Goal: Task Accomplishment & Management: Use online tool/utility

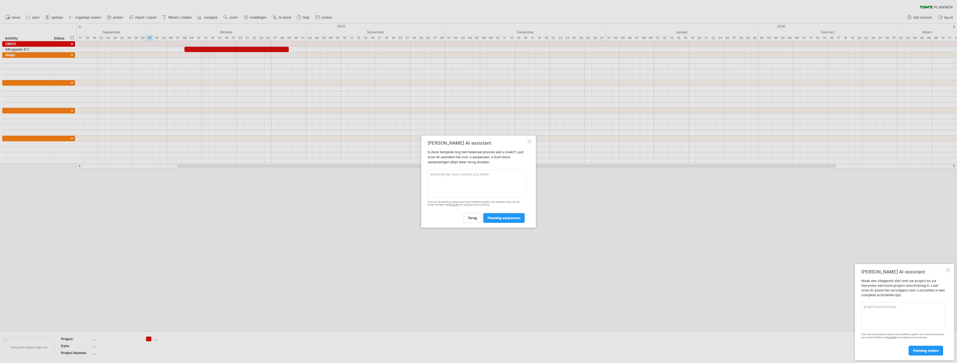
click at [453, 184] on textarea at bounding box center [477, 184] width 99 height 28
type textarea "I"
type textarea "Planning voor een verbouwing van 8 verdiepingen"
click at [507, 219] on span "planning aanpassen" at bounding box center [504, 218] width 33 height 4
click at [443, 172] on textarea at bounding box center [477, 177] width 99 height 36
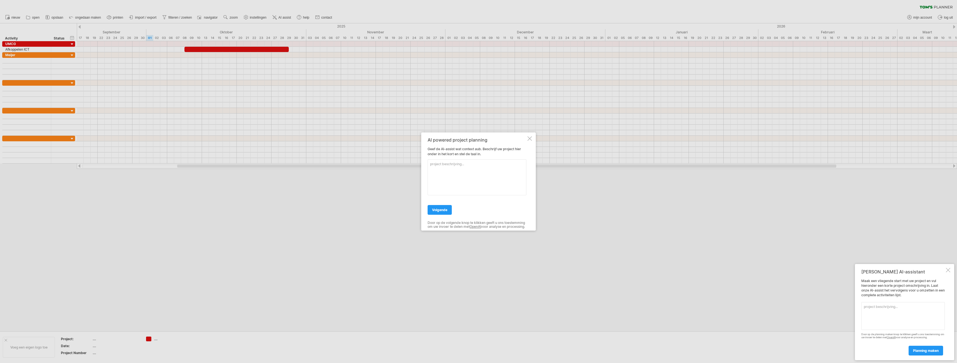
drag, startPoint x: 947, startPoint y: 271, endPoint x: 941, endPoint y: 271, distance: 5.8
click at [947, 271] on div at bounding box center [948, 270] width 4 height 4
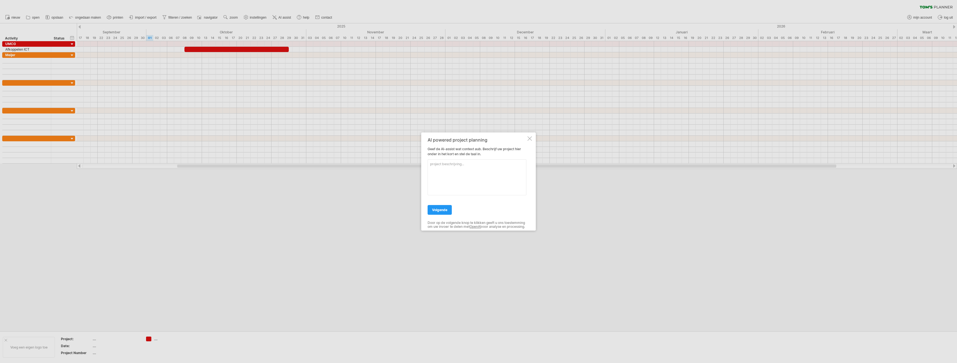
click at [531, 138] on div at bounding box center [529, 138] width 4 height 4
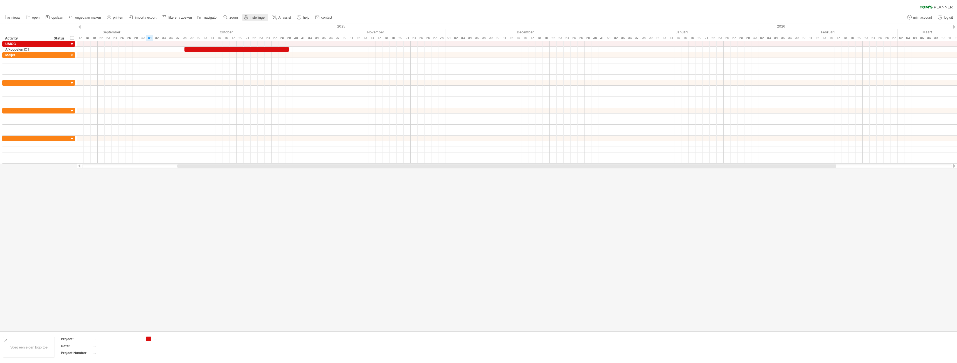
click at [252, 17] on span "instellingen" at bounding box center [258, 18] width 17 height 4
select select "*"
select select "**"
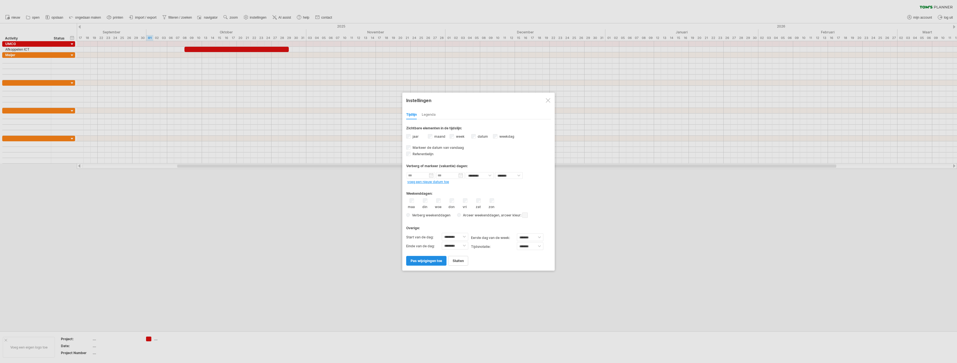
click at [433, 263] on span "pas wijzigingen toe" at bounding box center [426, 261] width 31 height 4
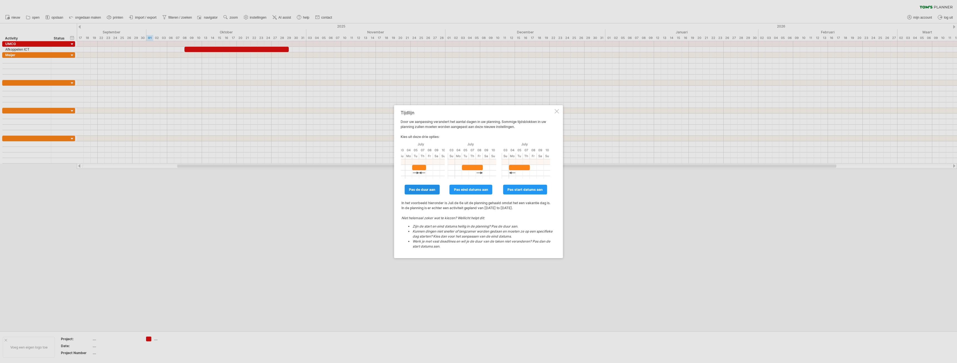
click at [432, 192] on link "pas de duur aan" at bounding box center [421, 190] width 35 height 10
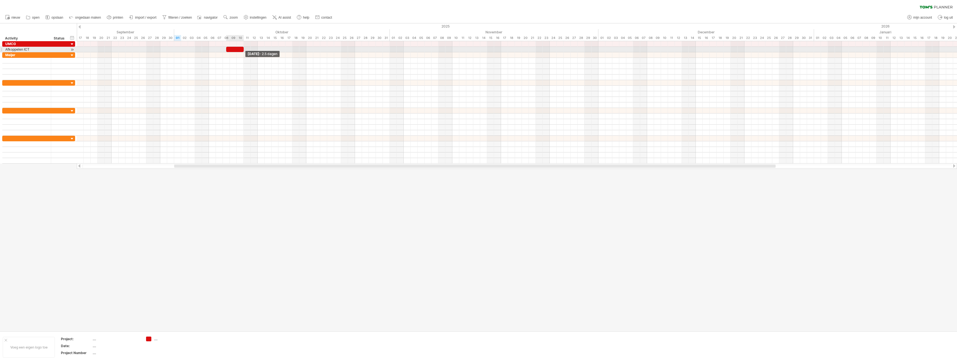
drag, startPoint x: 372, startPoint y: 49, endPoint x: 243, endPoint y: 50, distance: 129.1
click at [243, 50] on span at bounding box center [244, 49] width 2 height 5
click at [281, 109] on div at bounding box center [517, 111] width 880 height 6
click at [15, 19] on span "nieuw" at bounding box center [15, 18] width 9 height 4
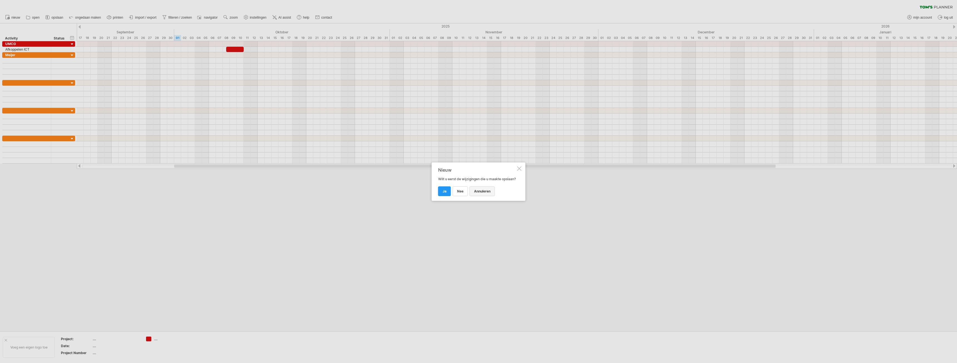
click at [484, 193] on span "annuleren" at bounding box center [482, 191] width 16 height 4
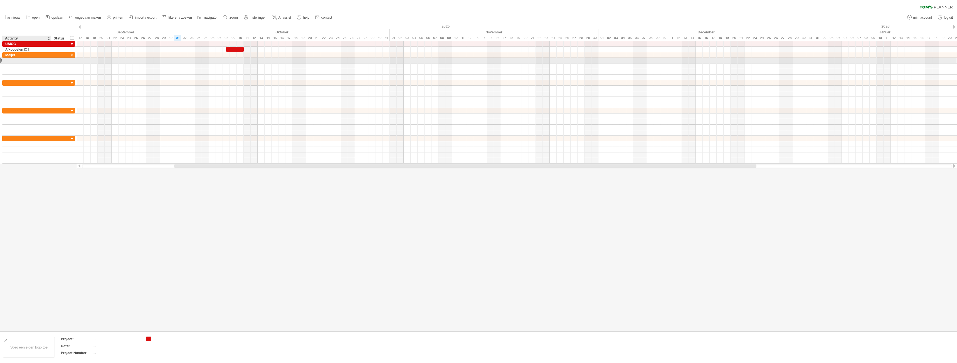
click at [10, 60] on div at bounding box center [26, 60] width 43 height 5
type input "**********"
click at [208, 248] on div at bounding box center [478, 177] width 957 height 308
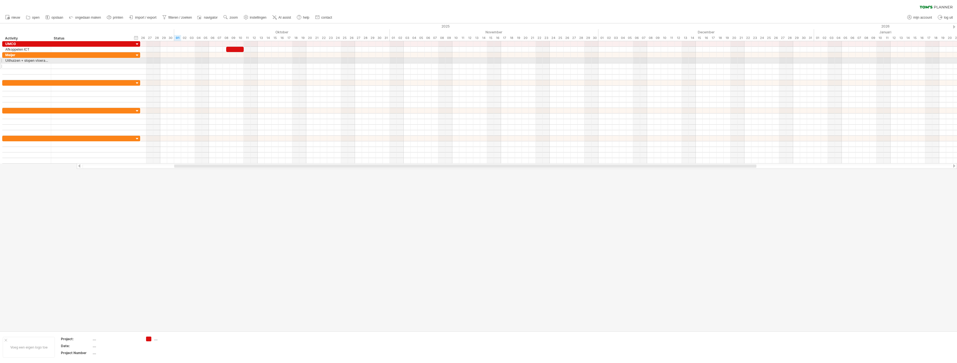
drag, startPoint x: 74, startPoint y: 62, endPoint x: 139, endPoint y: 64, distance: 65.1
click at [139, 64] on div "**********" at bounding box center [71, 66] width 138 height 28
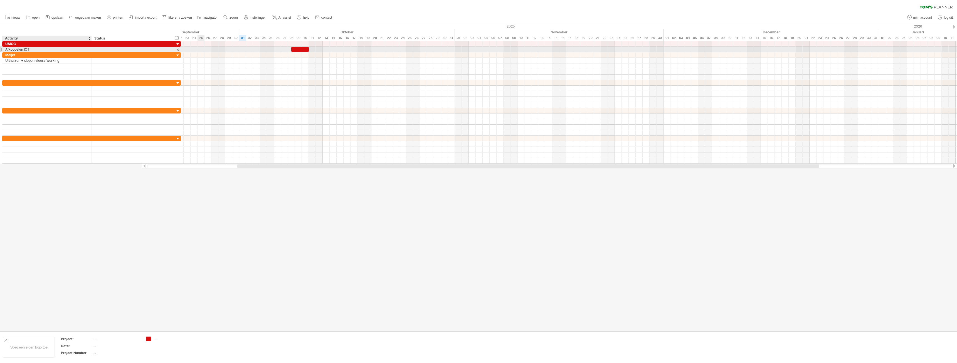
drag, startPoint x: 50, startPoint y: 50, endPoint x: 90, endPoint y: 50, distance: 40.6
click at [90, 50] on div at bounding box center [91, 50] width 3 height 6
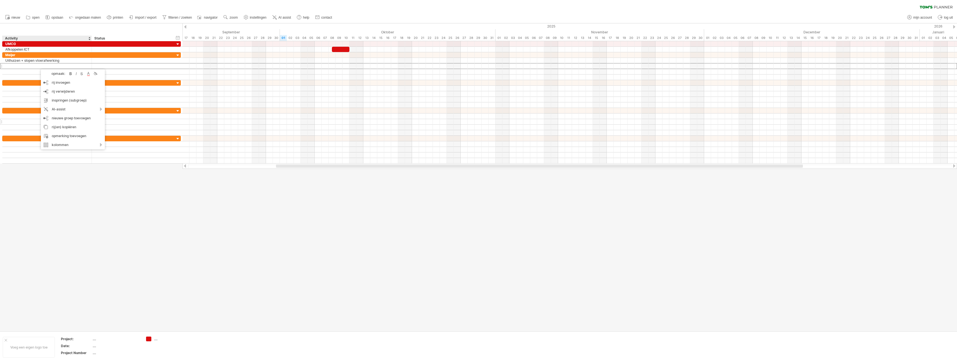
drag, startPoint x: 158, startPoint y: 213, endPoint x: 128, endPoint y: 124, distance: 93.7
click at [158, 212] on div at bounding box center [478, 177] width 957 height 308
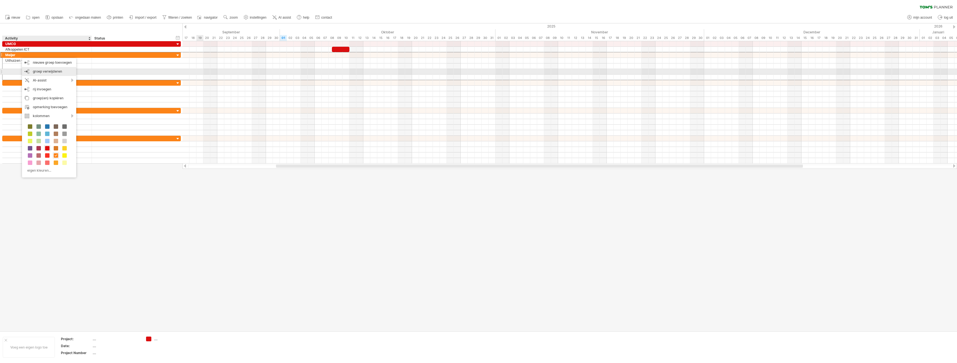
click at [50, 73] on span "groep verwijderen" at bounding box center [47, 71] width 29 height 4
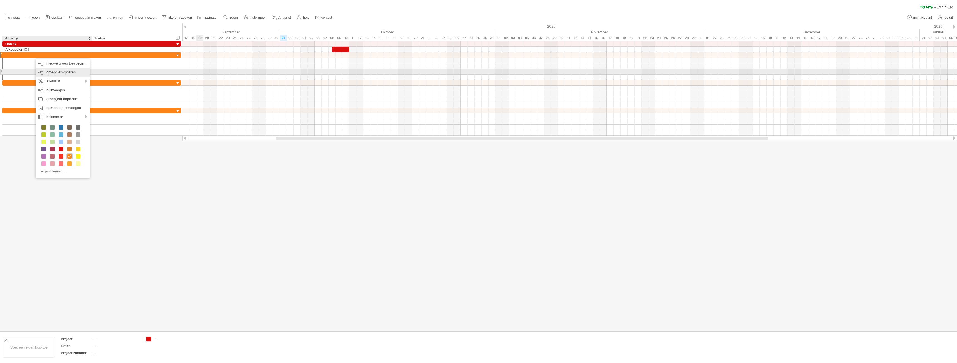
click at [59, 71] on span "groep verwijderen" at bounding box center [60, 72] width 29 height 4
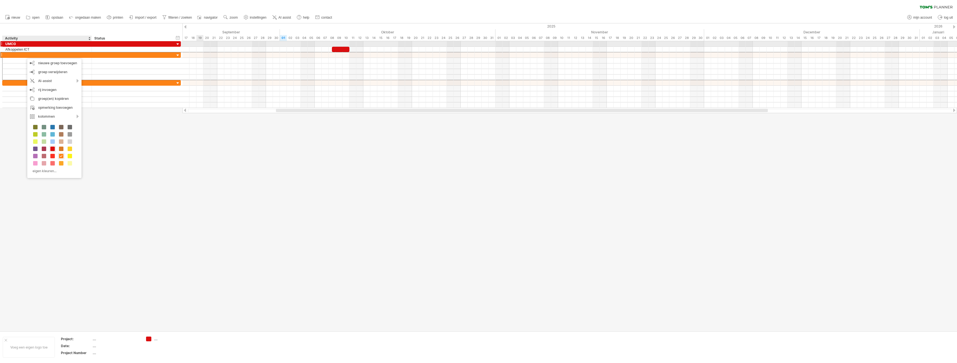
click at [17, 43] on div "UMCG" at bounding box center [46, 43] width 83 height 5
drag, startPoint x: 17, startPoint y: 43, endPoint x: -3, endPoint y: 45, distance: 19.5
click at [0, 45] on html "vooruitgang(100%) Probeert verbinding te maken met [DOMAIN_NAME] Opnieuw verbon…" at bounding box center [478, 182] width 957 height 364
type input "**********"
click at [137, 221] on div at bounding box center [478, 177] width 957 height 308
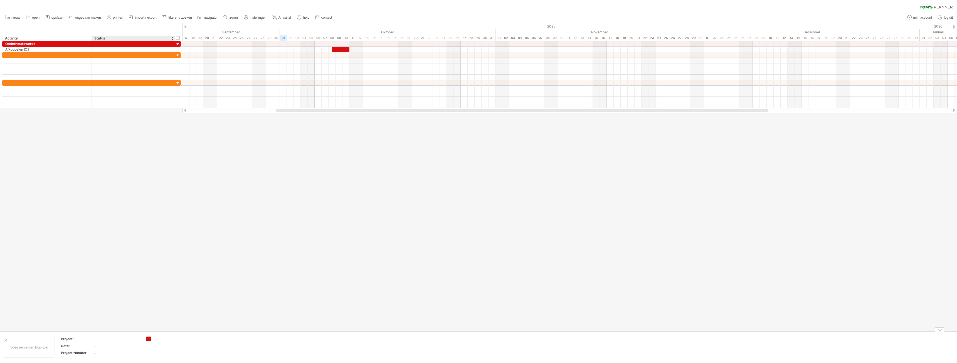
click at [95, 339] on div "...." at bounding box center [116, 339] width 47 height 5
type input "**********"
click at [95, 347] on div "...." at bounding box center [116, 346] width 47 height 5
type input "**********"
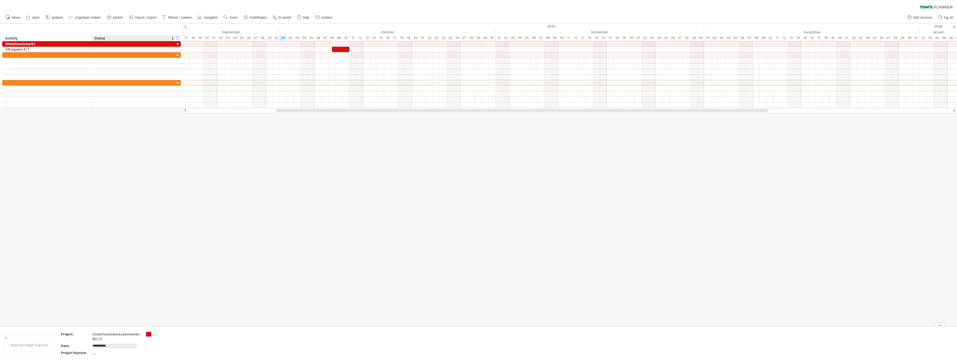
click at [98, 354] on div "...." at bounding box center [116, 352] width 47 height 5
type input "******"
click at [147, 335] on div "Probeert verbinding te maken met [DOMAIN_NAME] Opnieuw verbonden 0% wissen filt…" at bounding box center [478, 181] width 957 height 363
click at [157, 335] on div "...." at bounding box center [169, 334] width 30 height 5
drag, startPoint x: 158, startPoint y: 335, endPoint x: 148, endPoint y: 333, distance: 10.1
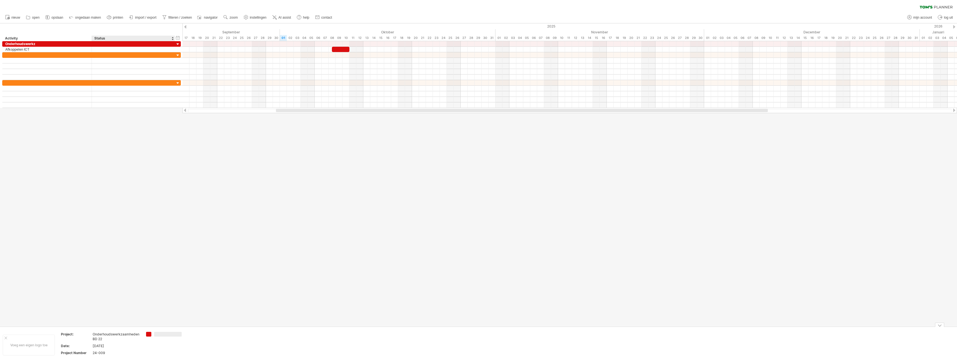
click at [148, 333] on div at bounding box center [165, 334] width 38 height 5
click at [155, 350] on td at bounding box center [165, 345] width 44 height 26
click at [50, 43] on div "Onderhoudswerkz" at bounding box center [46, 43] width 83 height 5
drag, startPoint x: 47, startPoint y: 43, endPoint x: 1, endPoint y: 42, distance: 46.2
click at [2, 42] on div "**********" at bounding box center [91, 44] width 179 height 6
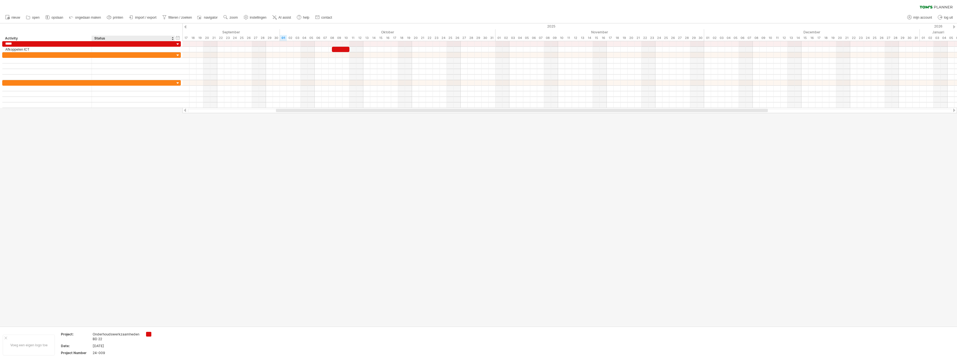
type input "****"
click at [267, 300] on div at bounding box center [478, 174] width 957 height 303
click at [149, 334] on div "Probeert verbinding te maken met [DOMAIN_NAME] Opnieuw verbonden 0% wissen filt…" at bounding box center [478, 181] width 957 height 363
click at [184, 359] on span at bounding box center [184, 358] width 4 height 4
type input "**********"
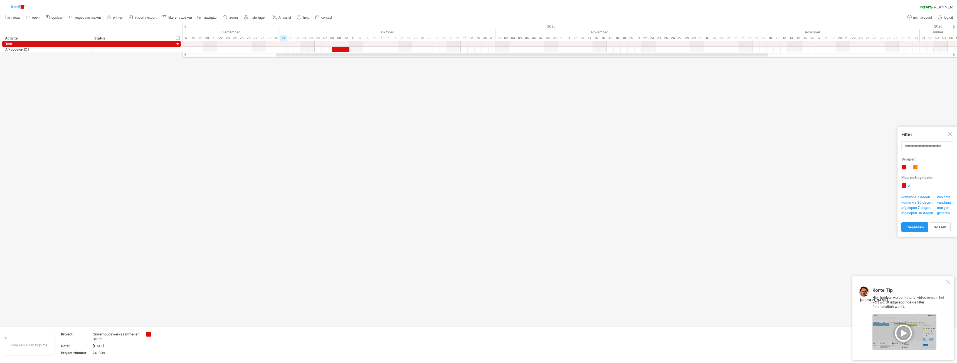
drag, startPoint x: 946, startPoint y: 285, endPoint x: 957, endPoint y: 151, distance: 134.2
click at [946, 284] on div at bounding box center [948, 282] width 4 height 4
click at [949, 133] on div at bounding box center [950, 134] width 4 height 4
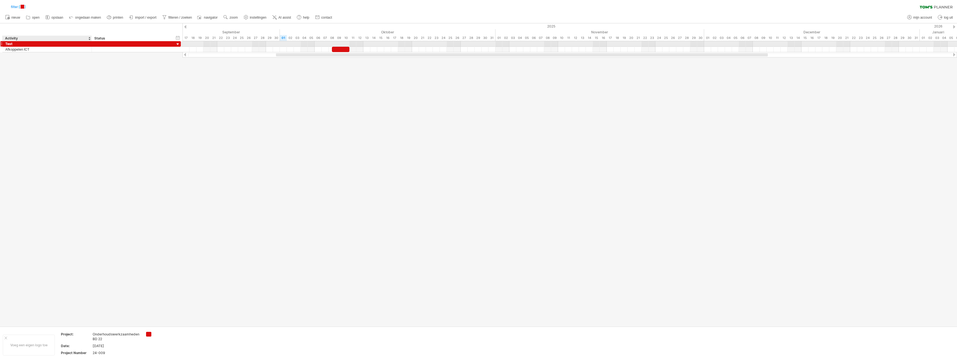
click at [21, 44] on div "Test" at bounding box center [46, 43] width 83 height 5
click at [21, 44] on input "****" at bounding box center [46, 43] width 83 height 5
type input "**********"
drag, startPoint x: 40, startPoint y: 70, endPoint x: 16, endPoint y: 49, distance: 31.6
click at [40, 69] on div at bounding box center [478, 174] width 957 height 303
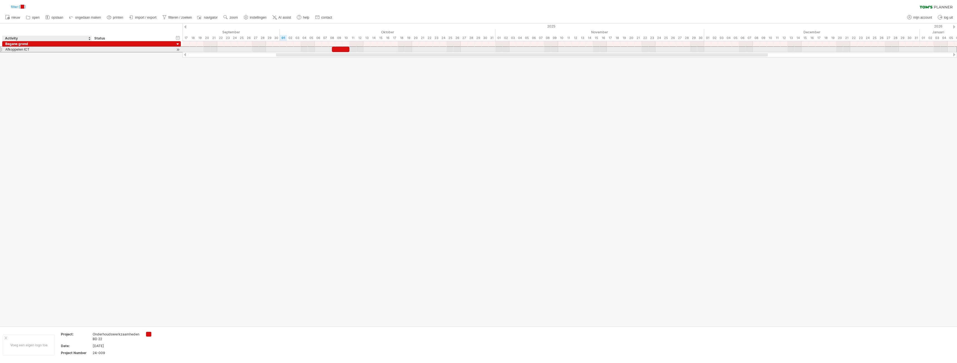
click at [16, 49] on div "Afkoppelen ICT" at bounding box center [46, 49] width 83 height 5
click at [148, 81] on div "speciale kolom invoegen" at bounding box center [149, 80] width 60 height 9
click at [150, 44] on div "nieuwe kolom toevoegen" at bounding box center [149, 44] width 60 height 9
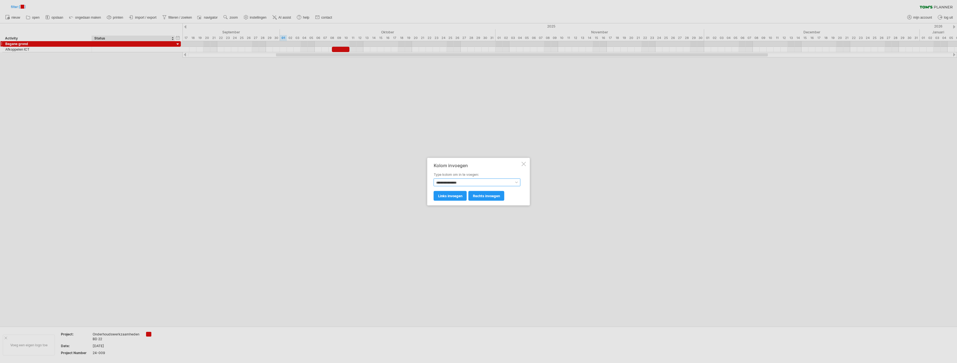
click at [467, 183] on select "**********" at bounding box center [477, 182] width 87 height 8
click at [500, 172] on label "Type kolom om in te voegen:" at bounding box center [477, 174] width 87 height 5
click at [460, 196] on span "links invoegen" at bounding box center [450, 196] width 24 height 4
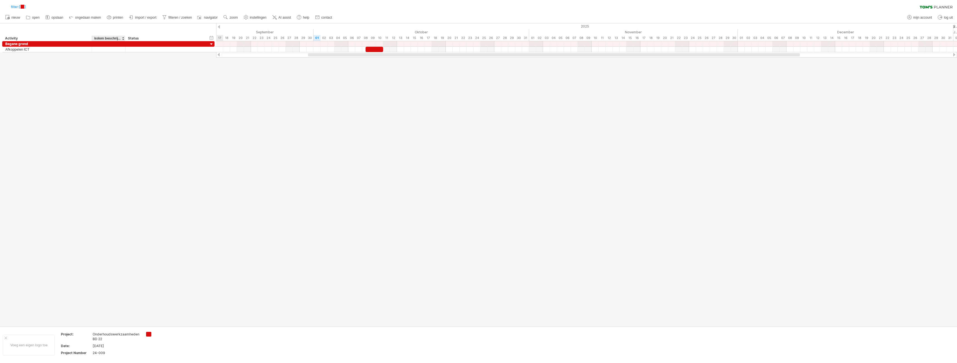
click at [113, 39] on div "kolom beschrijving" at bounding box center [108, 39] width 28 height 6
click at [113, 39] on input "**********" at bounding box center [108, 39] width 28 height 6
click at [113, 37] on input "**********" at bounding box center [108, 39] width 28 height 6
type input "*"
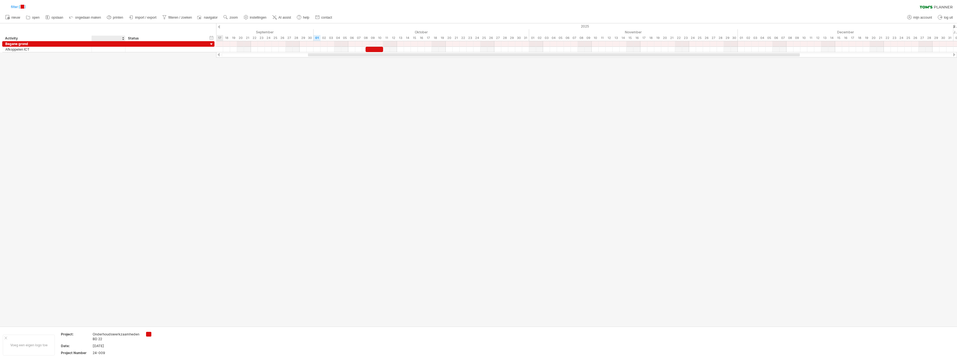
click at [99, 38] on div at bounding box center [108, 39] width 28 height 6
type input "***"
drag, startPoint x: 112, startPoint y: 71, endPoint x: 97, endPoint y: 47, distance: 28.0
click at [112, 70] on div at bounding box center [478, 174] width 957 height 303
click at [100, 49] on div at bounding box center [109, 49] width 28 height 5
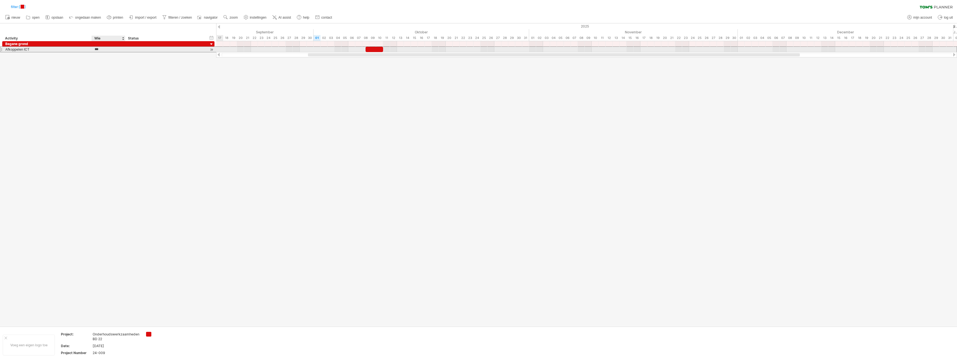
type input "****"
click at [187, 80] on div at bounding box center [478, 174] width 957 height 303
click at [77, 114] on span at bounding box center [75, 113] width 4 height 4
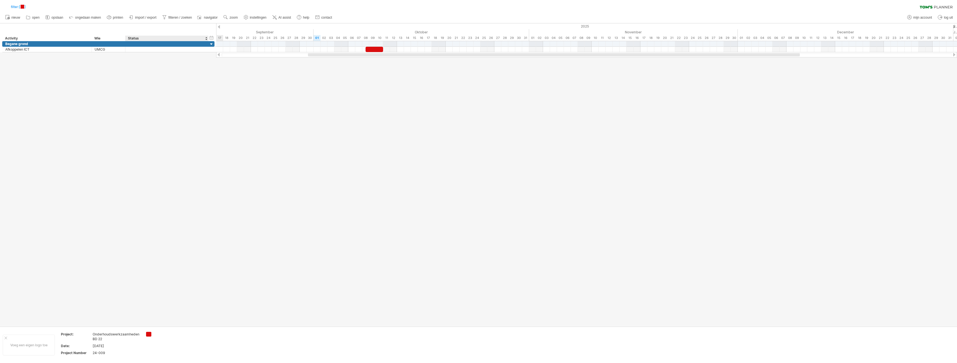
click at [176, 149] on div at bounding box center [478, 174] width 957 height 303
click at [147, 333] on div "Probeert verbinding te maken met [DOMAIN_NAME] Opnieuw verbonden 0% filter: [ ]…" at bounding box center [478, 181] width 957 height 363
click at [149, 335] on div "Probeert verbinding te maken met [DOMAIN_NAME] Opnieuw verbonden 0% filter: [ ]…" at bounding box center [478, 181] width 957 height 363
click at [166, 358] on div "toon alles" at bounding box center [175, 358] width 46 height 9
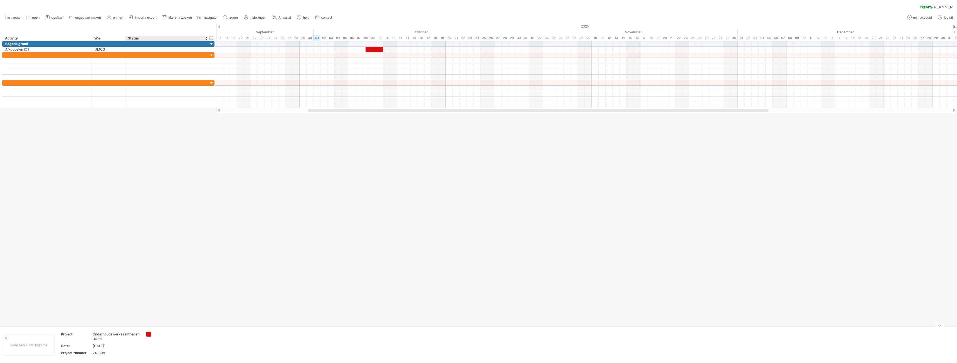
click at [195, 230] on div at bounding box center [478, 174] width 957 height 303
click at [55, 64] on div "rij invoegen Ctrl+Enter Cmd+Enter" at bounding box center [62, 65] width 64 height 9
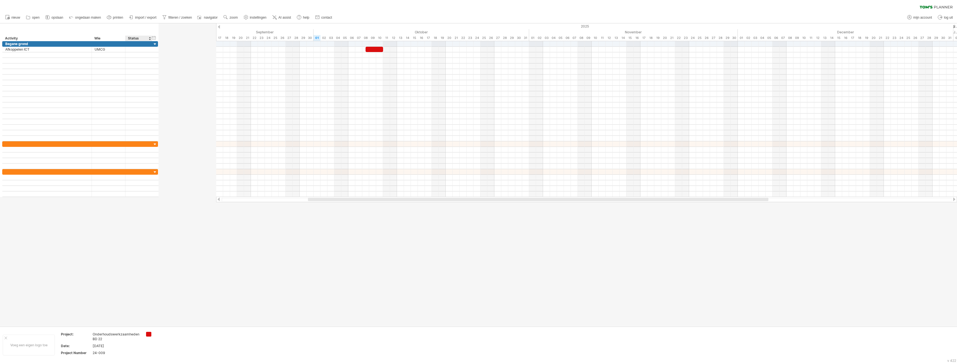
drag, startPoint x: 207, startPoint y: 38, endPoint x: 151, endPoint y: 40, distance: 56.5
click at [151, 40] on div at bounding box center [152, 39] width 2 height 6
click at [221, 273] on div at bounding box center [478, 174] width 957 height 303
click at [142, 50] on div at bounding box center [138, 49] width 21 height 5
click at [145, 212] on div at bounding box center [478, 174] width 957 height 303
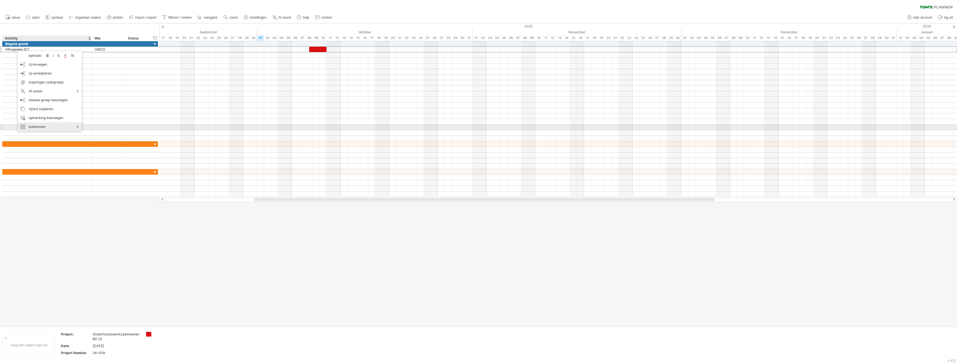
click at [45, 125] on div "kolommen" at bounding box center [50, 126] width 64 height 9
click at [84, 133] on div "nieuwe kolom toevoegen" at bounding box center [77, 132] width 60 height 9
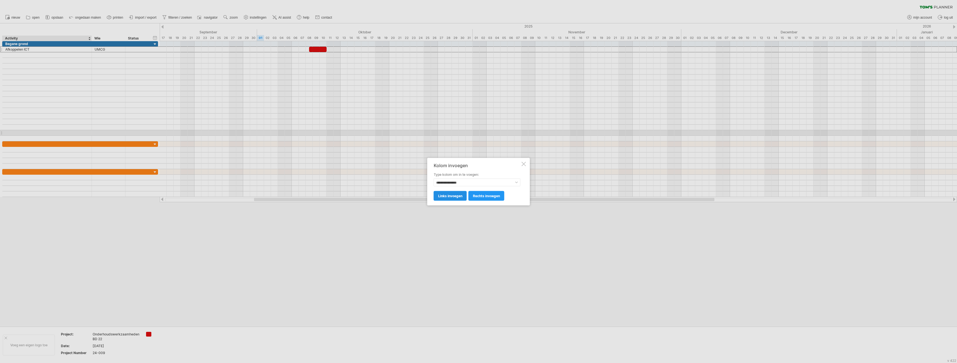
click at [457, 197] on span "links invoegen" at bounding box center [450, 196] width 24 height 4
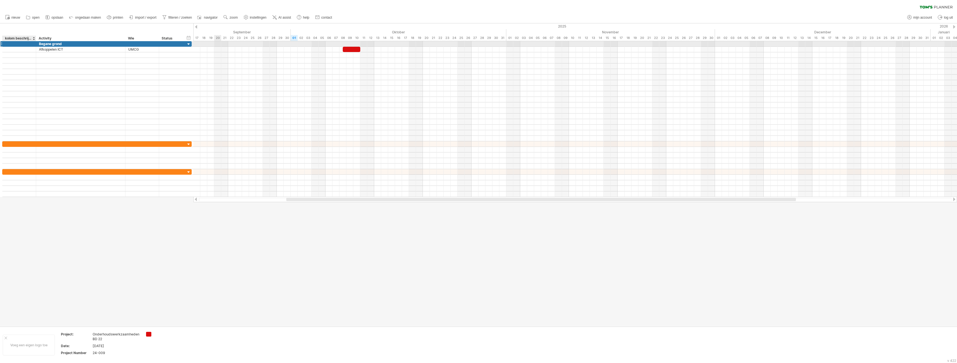
click at [16, 44] on div at bounding box center [19, 43] width 28 height 5
click at [20, 51] on div at bounding box center [19, 49] width 28 height 5
click at [17, 43] on div at bounding box center [19, 43] width 28 height 5
click at [55, 43] on div "Begane grond" at bounding box center [80, 43] width 83 height 5
click at [61, 44] on input "**********" at bounding box center [80, 43] width 83 height 5
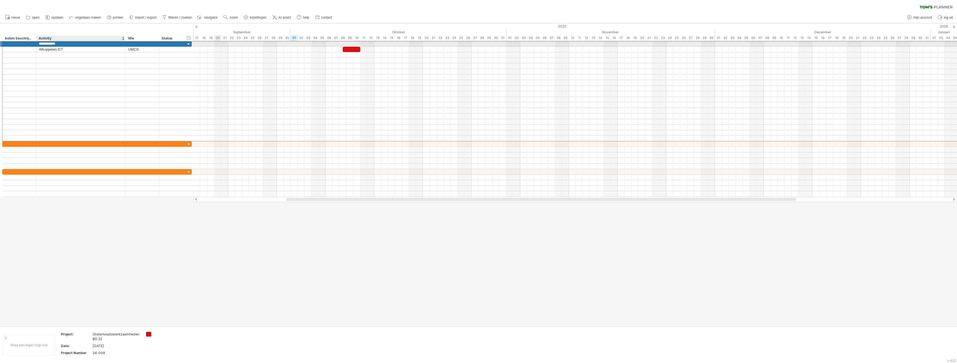
click at [61, 44] on input "**********" at bounding box center [80, 43] width 83 height 5
click at [18, 43] on div at bounding box center [19, 43] width 28 height 5
click at [0, 0] on input "text" at bounding box center [0, 0] width 0 height 0
type input "**********"
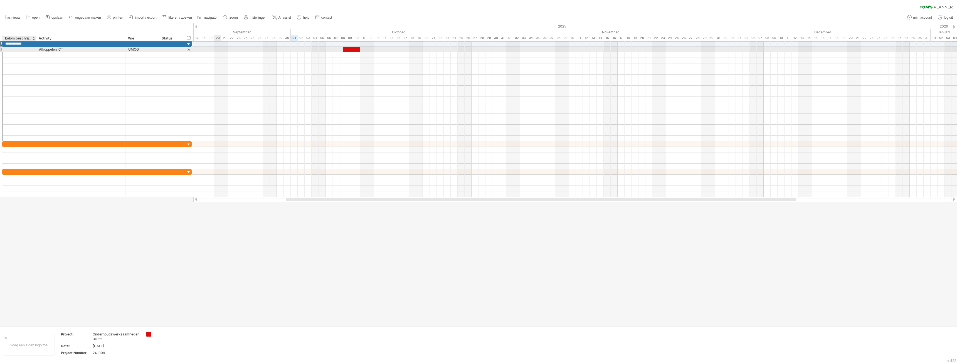
click at [18, 49] on div at bounding box center [19, 49] width 28 height 5
click at [133, 260] on div at bounding box center [478, 174] width 957 height 303
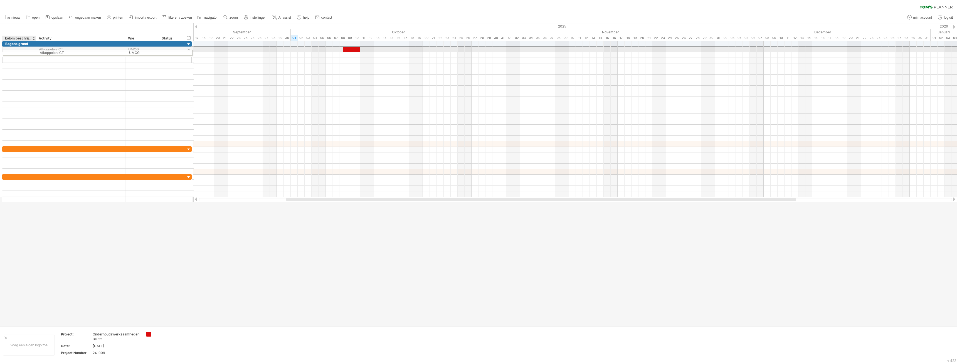
click at [22, 52] on div at bounding box center [19, 49] width 28 height 5
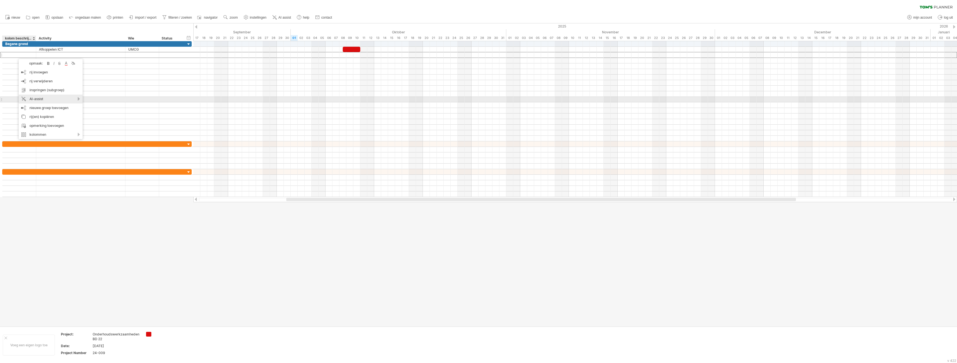
click at [60, 100] on div "AI-assist" at bounding box center [51, 99] width 64 height 9
click at [59, 92] on div "inspringen (subgroep) Ctrl+► Cmd+►" at bounding box center [51, 90] width 64 height 9
click at [37, 61] on div at bounding box center [80, 60] width 89 height 5
click at [90, 14] on ul "nieuw open" at bounding box center [169, 18] width 332 height 12
click at [83, 17] on span "ongedaan maken" at bounding box center [88, 18] width 26 height 4
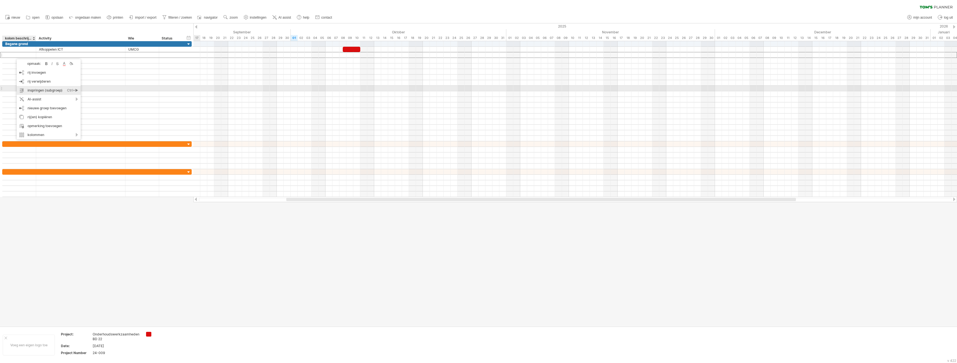
click at [56, 91] on div "inspringen (subgroep) Ctrl+► Cmd+►" at bounding box center [49, 90] width 64 height 9
click at [4, 50] on div at bounding box center [4, 49] width 3 height 5
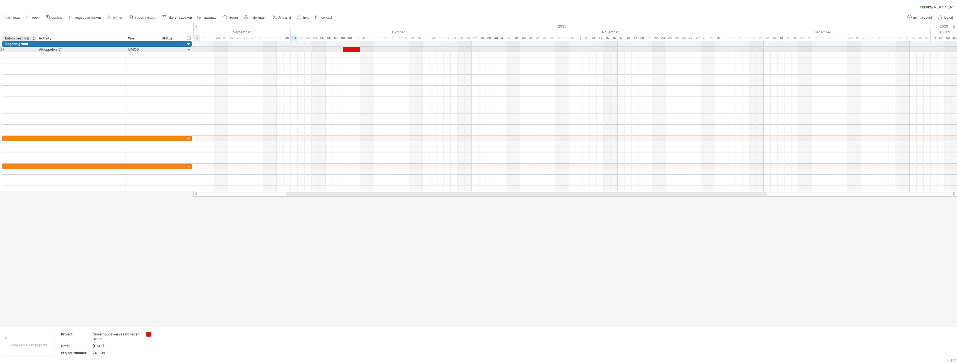
click at [4, 50] on div at bounding box center [4, 49] width 3 height 5
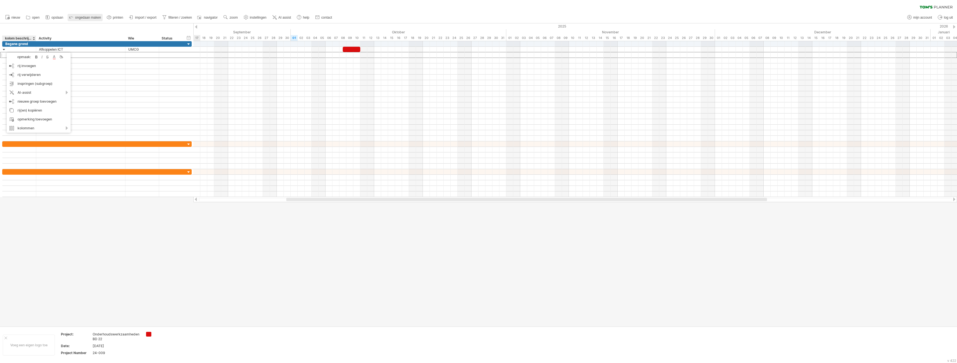
click at [86, 17] on span "ongedaan maken" at bounding box center [88, 18] width 26 height 4
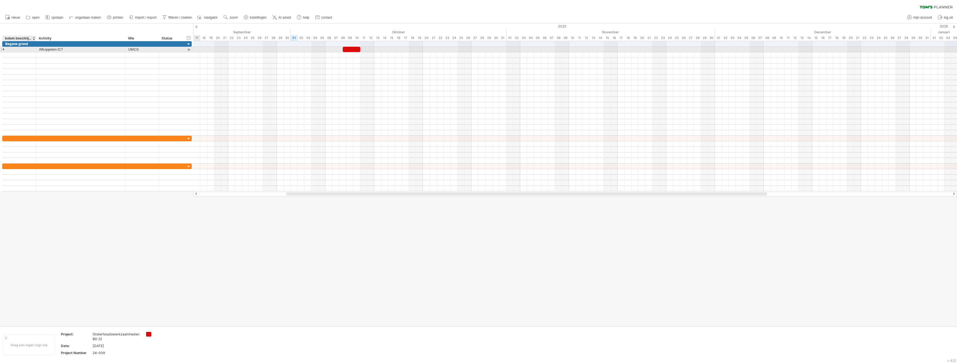
click at [15, 51] on div at bounding box center [19, 49] width 28 height 5
click at [3, 50] on div at bounding box center [4, 49] width 3 height 5
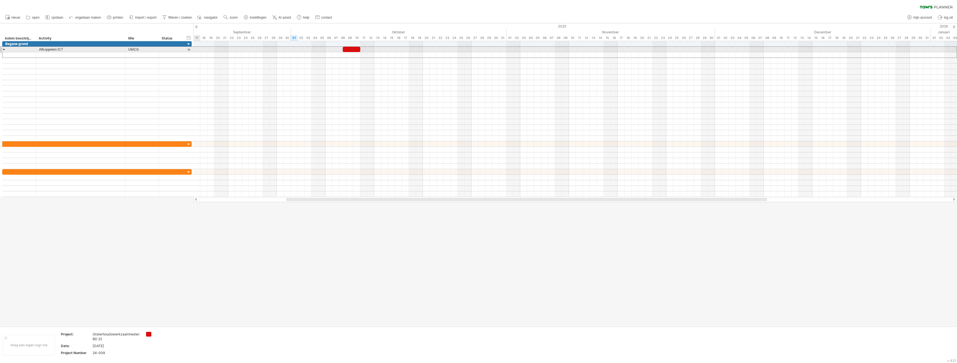
click at [3, 50] on div at bounding box center [4, 49] width 3 height 5
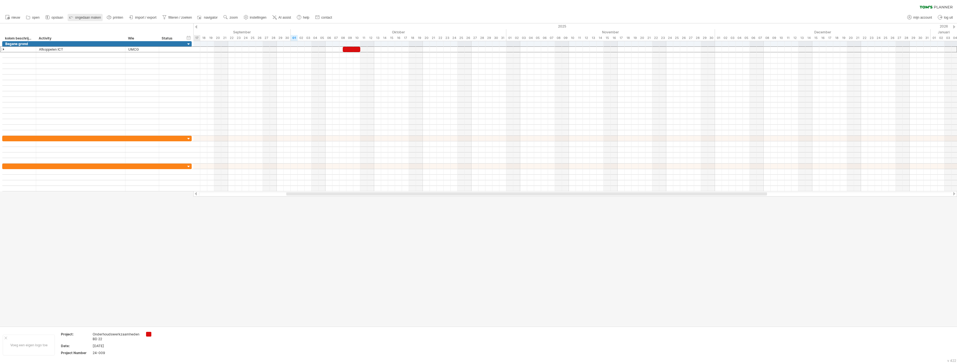
click at [91, 17] on span "ongedaan maken" at bounding box center [88, 18] width 26 height 4
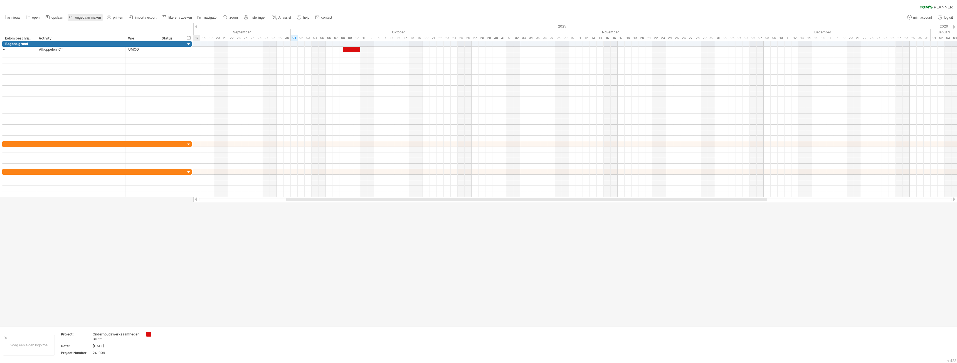
click at [91, 17] on span "ongedaan maken" at bounding box center [88, 18] width 26 height 4
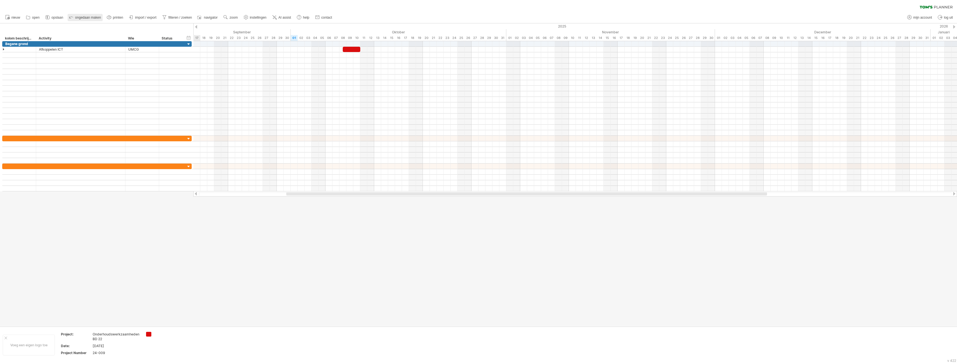
click at [91, 17] on span "ongedaan maken" at bounding box center [88, 18] width 26 height 4
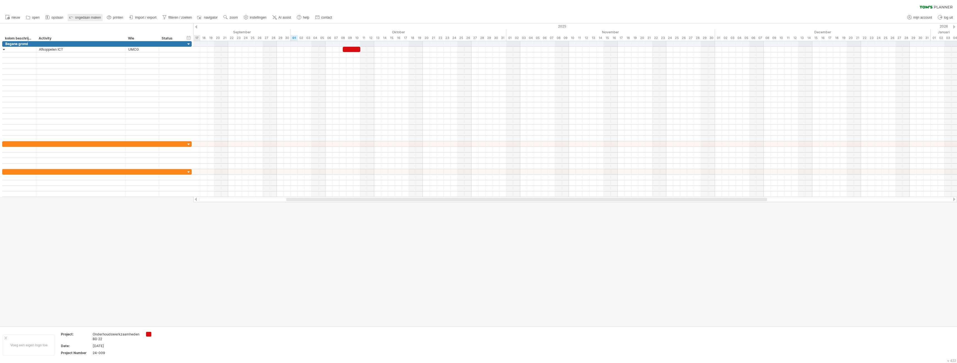
click at [91, 17] on span "ongedaan maken" at bounding box center [88, 18] width 26 height 4
click at [70, 15] on icon at bounding box center [71, 17] width 6 height 6
click at [58, 72] on div at bounding box center [80, 71] width 83 height 5
click at [28, 45] on div at bounding box center [19, 43] width 28 height 5
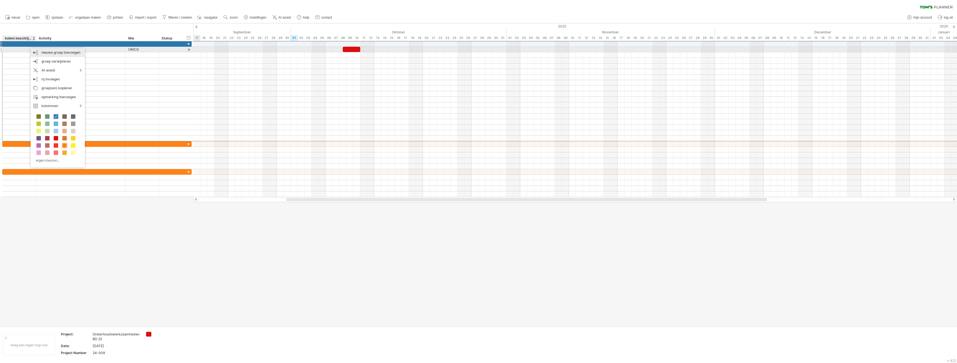
click at [67, 52] on div "nieuwe groep toevoegen" at bounding box center [58, 52] width 54 height 9
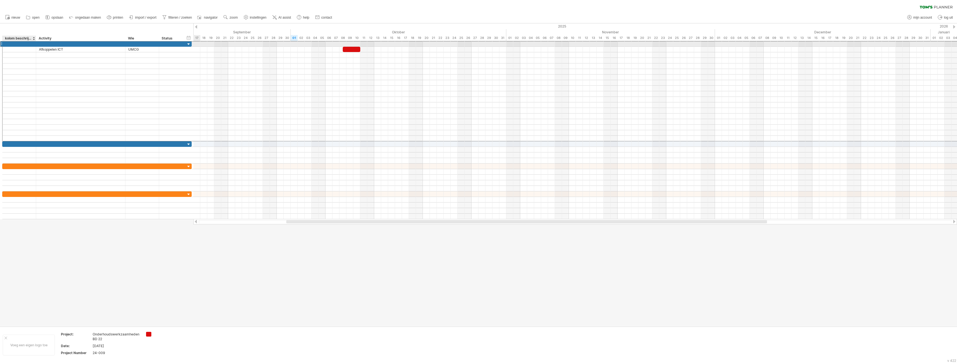
click at [13, 43] on div at bounding box center [19, 43] width 28 height 5
click at [13, 43] on input "text" at bounding box center [19, 43] width 28 height 5
click at [34, 44] on div at bounding box center [35, 44] width 3 height 6
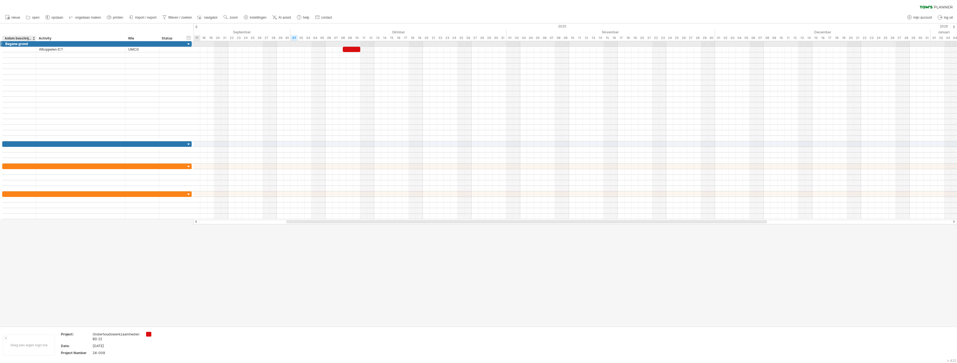
click at [21, 43] on div "Begane grond" at bounding box center [19, 43] width 28 height 5
click at [21, 43] on input "**********" at bounding box center [19, 43] width 28 height 5
type input "**********"
click at [48, 72] on div at bounding box center [80, 71] width 83 height 5
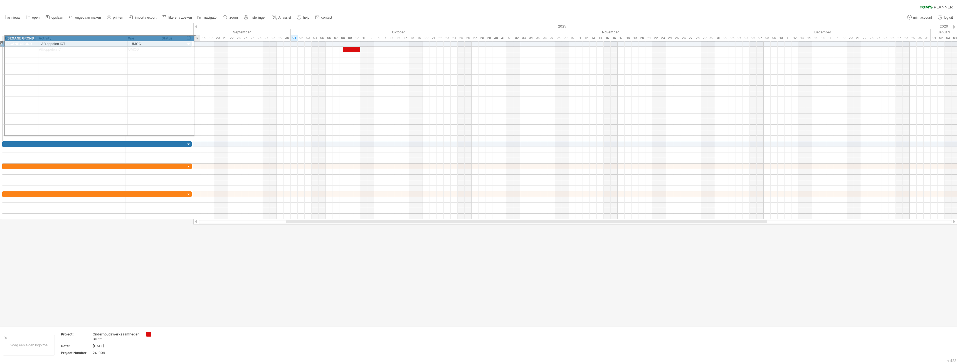
drag, startPoint x: 30, startPoint y: 43, endPoint x: 31, endPoint y: 37, distance: 6.2
click at [31, 37] on div "Probeert verbinding te maken met [DOMAIN_NAME] Opnieuw verbonden 0% filter: [ ]…" at bounding box center [478, 181] width 957 height 363
click at [42, 26] on div "**********" at bounding box center [96, 32] width 193 height 18
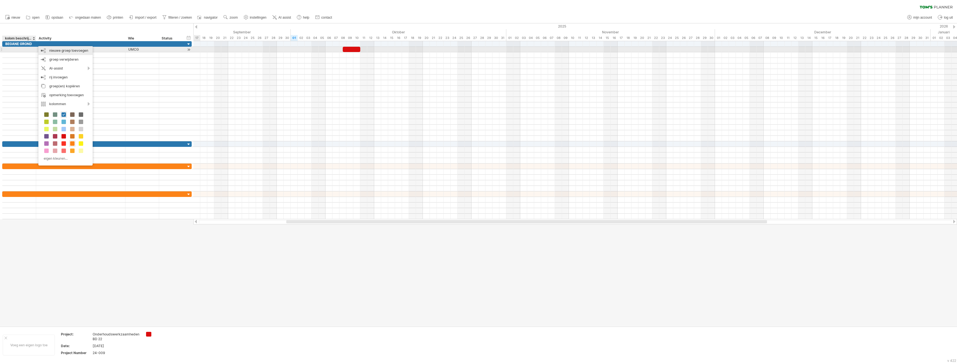
click at [52, 50] on div "nieuwe groep toevoegen" at bounding box center [65, 50] width 54 height 9
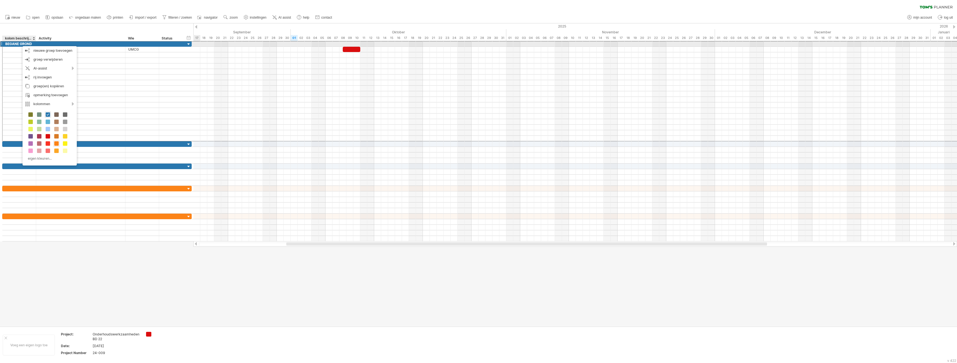
click at [1, 44] on div at bounding box center [1, 44] width 2 height 6
click at [1, 43] on div at bounding box center [1, 44] width 2 height 6
click at [2, 44] on div at bounding box center [1, 44] width 2 height 6
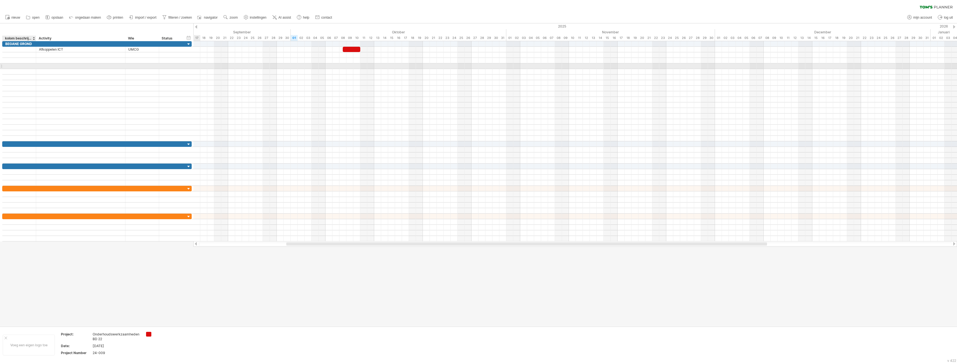
click at [8, 65] on div at bounding box center [19, 65] width 28 height 5
click at [1, 45] on div at bounding box center [1, 44] width 2 height 6
click at [6, 77] on div at bounding box center [19, 77] width 28 height 5
click at [2, 45] on div at bounding box center [1, 44] width 2 height 6
click at [74, 102] on div "kolommen" at bounding box center [60, 102] width 54 height 9
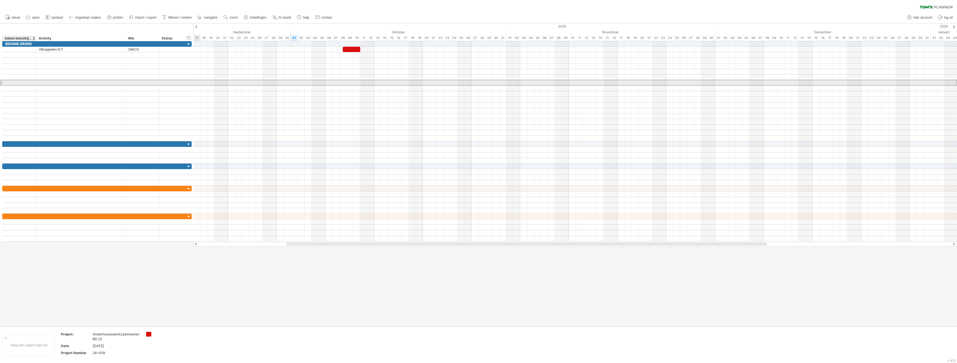
click at [167, 83] on div at bounding box center [172, 82] width 21 height 5
click at [21, 42] on div "BEGANE GROND" at bounding box center [19, 43] width 28 height 5
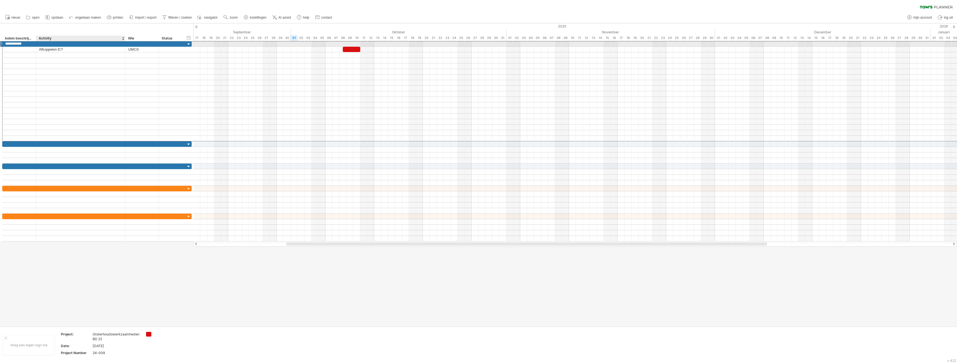
click at [54, 45] on div at bounding box center [80, 43] width 83 height 5
type input "*"
type input "**********"
click at [143, 44] on div at bounding box center [142, 43] width 28 height 5
type input "***"
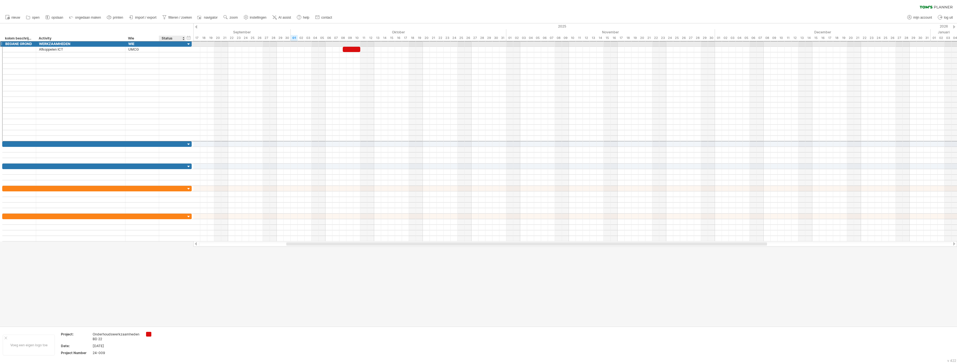
click at [176, 43] on div at bounding box center [172, 43] width 21 height 5
click at [168, 38] on div "Status" at bounding box center [172, 39] width 21 height 6
click at [190, 55] on div "kolom verwijderen" at bounding box center [201, 53] width 60 height 9
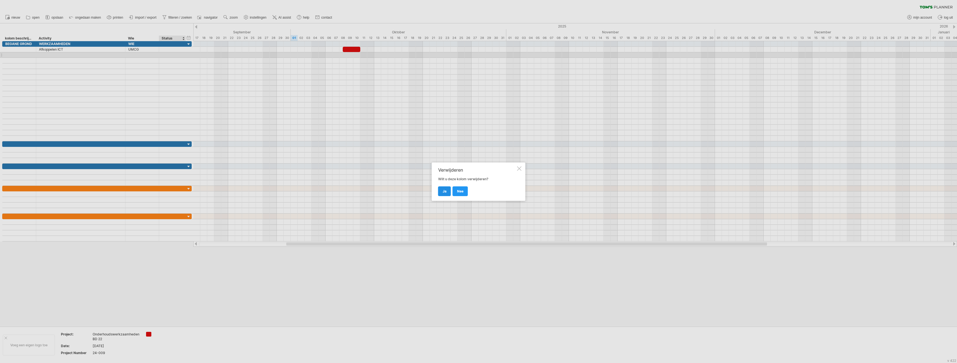
click at [444, 189] on link "ja" at bounding box center [444, 191] width 13 height 10
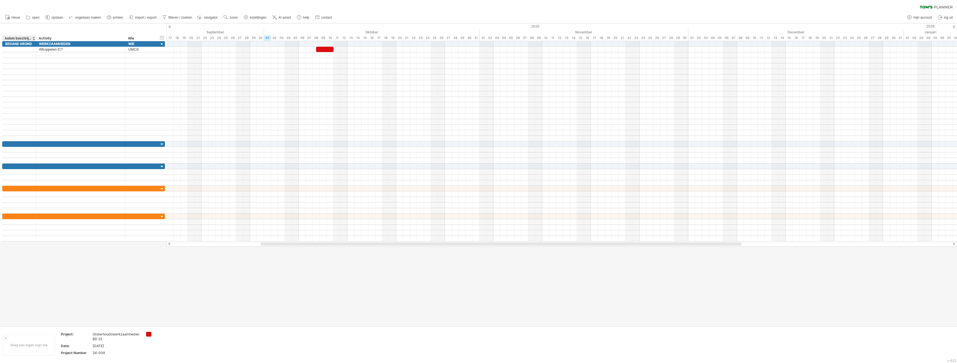
click at [11, 38] on div "kolom beschrijving" at bounding box center [19, 39] width 28 height 6
click at [11, 38] on input "**********" at bounding box center [19, 39] width 28 height 6
click at [96, 36] on div "**********" at bounding box center [83, 32] width 167 height 18
click at [91, 37] on input "********" at bounding box center [80, 39] width 83 height 6
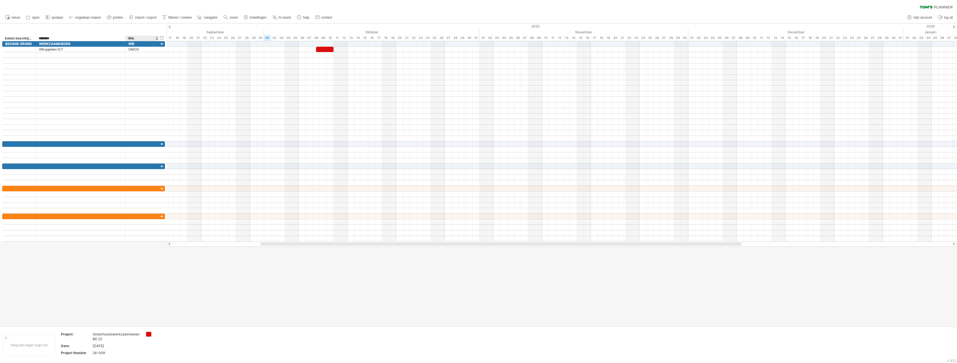
click at [148, 37] on div "Wie" at bounding box center [142, 39] width 28 height 6
drag, startPoint x: 143, startPoint y: 39, endPoint x: 129, endPoint y: 39, distance: 13.9
click at [129, 39] on div "Wie" at bounding box center [142, 39] width 28 height 6
click at [15, 36] on div "kolom beschrijving" at bounding box center [19, 39] width 28 height 6
click at [35, 31] on div "**********" at bounding box center [83, 32] width 167 height 18
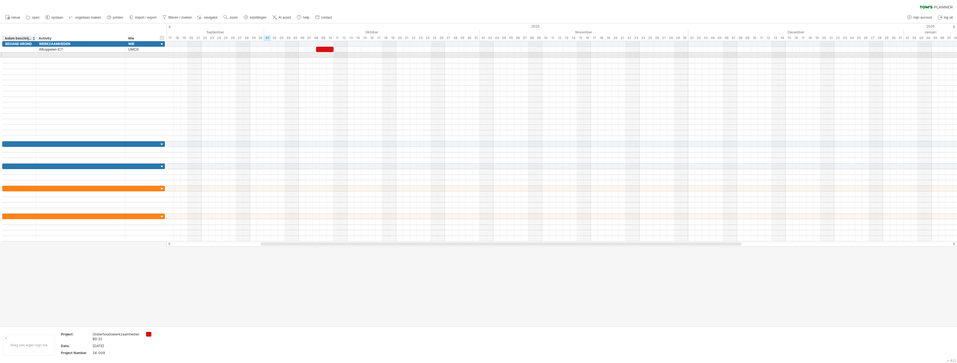
click at [25, 53] on div at bounding box center [19, 54] width 28 height 5
click at [26, 48] on div at bounding box center [19, 49] width 28 height 5
drag, startPoint x: 327, startPoint y: 48, endPoint x: 554, endPoint y: 43, distance: 227.0
drag, startPoint x: 559, startPoint y: 43, endPoint x: 547, endPoint y: 44, distance: 11.7
click at [547, 44] on div at bounding box center [545, 43] width 7 height 5
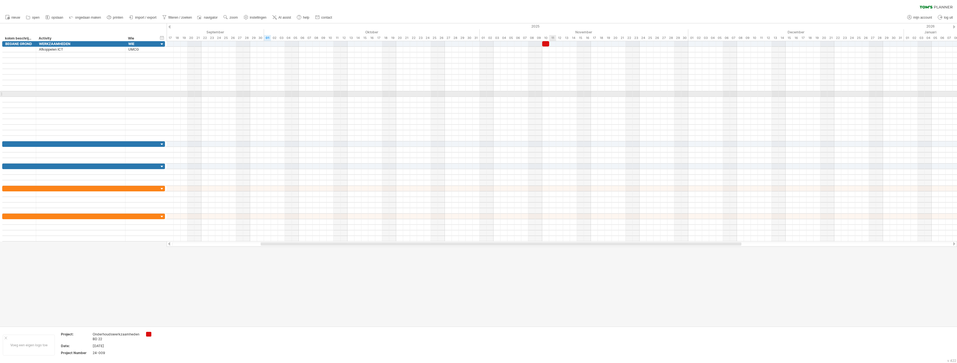
click at [555, 87] on div at bounding box center [562, 89] width 790 height 6
drag, startPoint x: 547, startPoint y: 41, endPoint x: 522, endPoint y: 42, distance: 24.2
click at [522, 42] on div at bounding box center [521, 43] width 7 height 5
drag, startPoint x: 521, startPoint y: 43, endPoint x: 524, endPoint y: 43, distance: 3.1
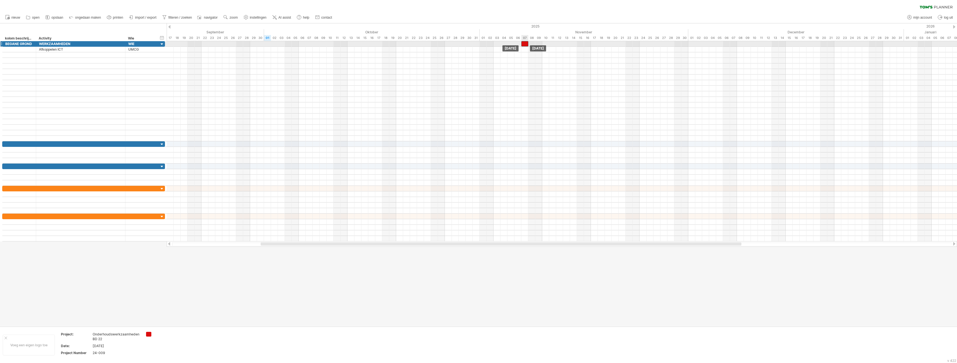
click at [524, 43] on div at bounding box center [524, 43] width 7 height 5
drag, startPoint x: 172, startPoint y: 44, endPoint x: 191, endPoint y: 40, distance: 20.2
click at [191, 40] on div "Probeert verbinding te maken met [DOMAIN_NAME] Opnieuw verbonden 0% filter: [ ]…" at bounding box center [478, 181] width 957 height 363
click at [241, 88] on div at bounding box center [562, 89] width 790 height 6
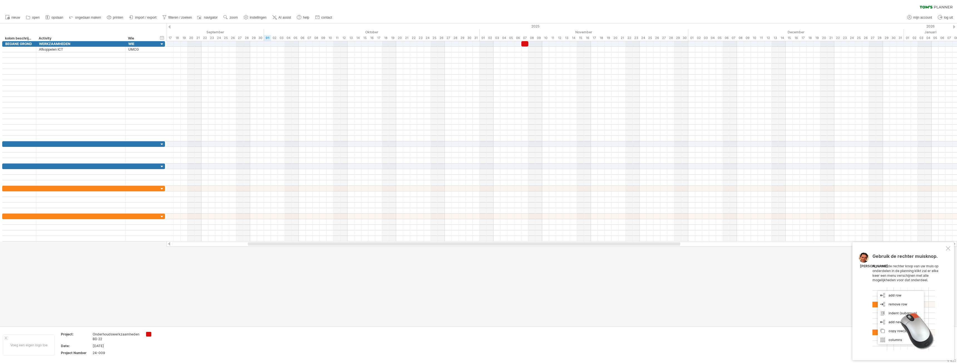
click at [951, 247] on div "Gebruik de rechter muisknop. Als u met de rechter knop van uw muis op onderdele…" at bounding box center [903, 301] width 102 height 118
click at [948, 248] on div at bounding box center [948, 248] width 4 height 4
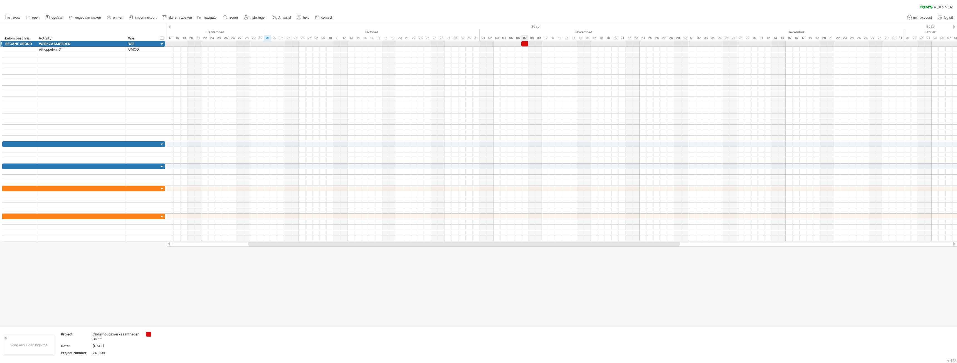
click at [525, 45] on div at bounding box center [524, 43] width 7 height 5
click at [546, 142] on div at bounding box center [562, 144] width 790 height 6
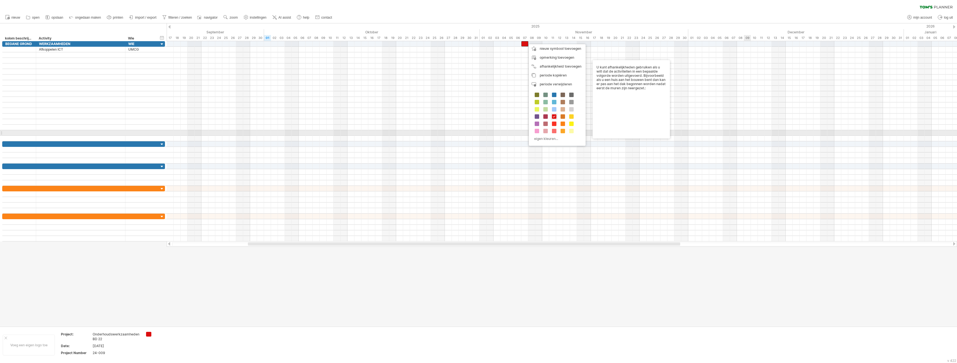
click at [746, 132] on div at bounding box center [562, 133] width 790 height 6
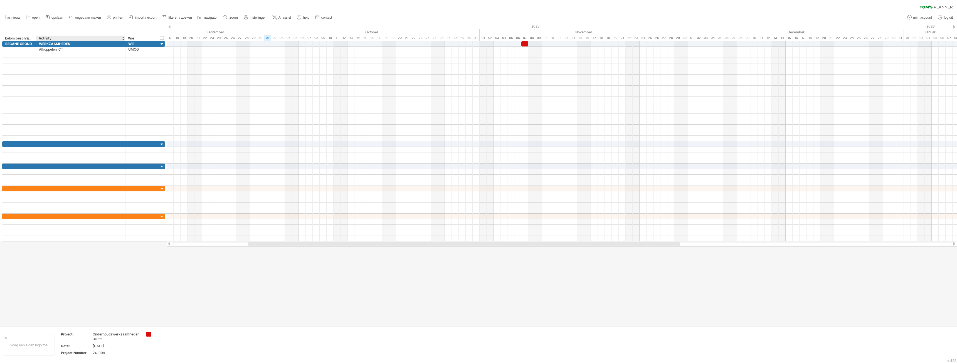
click at [98, 27] on div "**********" at bounding box center [83, 32] width 167 height 18
click at [19, 37] on div "kolom beschrijving" at bounding box center [19, 39] width 28 height 6
click at [24, 38] on input "**********" at bounding box center [19, 39] width 28 height 6
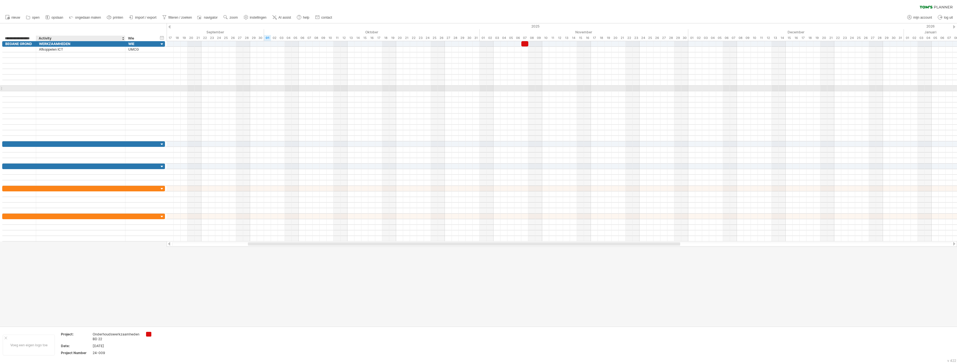
click at [120, 88] on div at bounding box center [80, 88] width 83 height 5
click at [20, 145] on div at bounding box center [19, 143] width 28 height 5
click at [51, 50] on div "Afkoppelen ICT" at bounding box center [80, 49] width 83 height 5
click at [16, 44] on div "BEGANE GROND" at bounding box center [19, 43] width 28 height 5
click at [16, 44] on input "**********" at bounding box center [19, 43] width 28 height 5
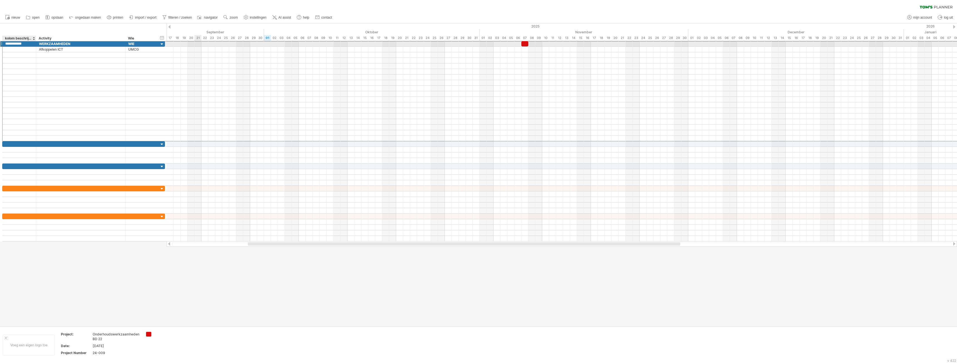
click at [16, 44] on input "**********" at bounding box center [19, 43] width 28 height 5
type input "******"
click at [26, 66] on div at bounding box center [19, 65] width 28 height 5
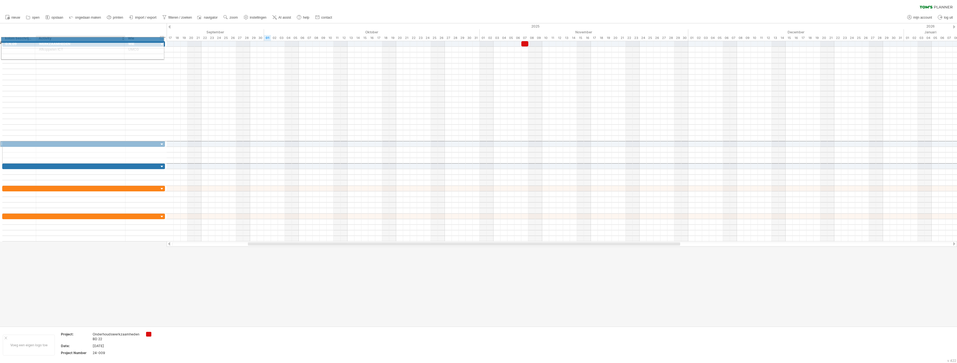
drag, startPoint x: 100, startPoint y: 144, endPoint x: 97, endPoint y: 39, distance: 104.6
click at [97, 39] on div "Probeert verbinding te maken met [DOMAIN_NAME] Opnieuw verbonden 0% filter: [ ]…" at bounding box center [478, 181] width 957 height 363
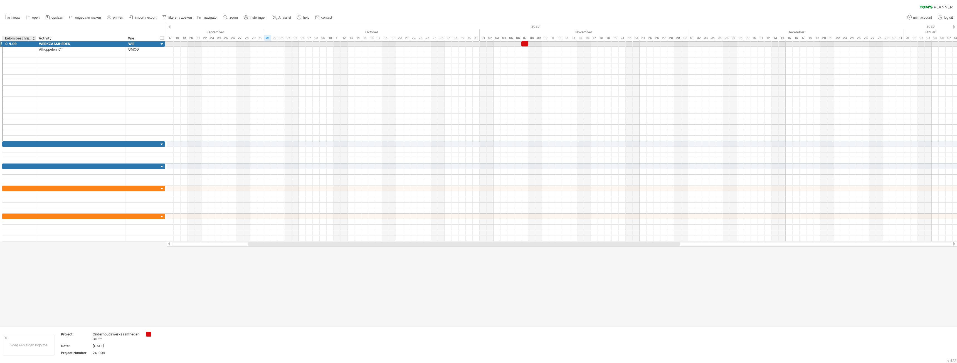
click at [16, 43] on div "0.N.09" at bounding box center [19, 43] width 28 height 5
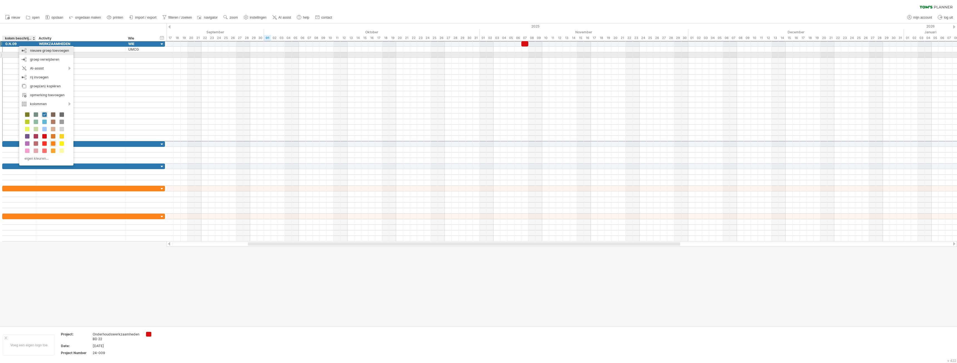
click at [54, 53] on div "nieuwe groep toevoegen" at bounding box center [46, 50] width 54 height 9
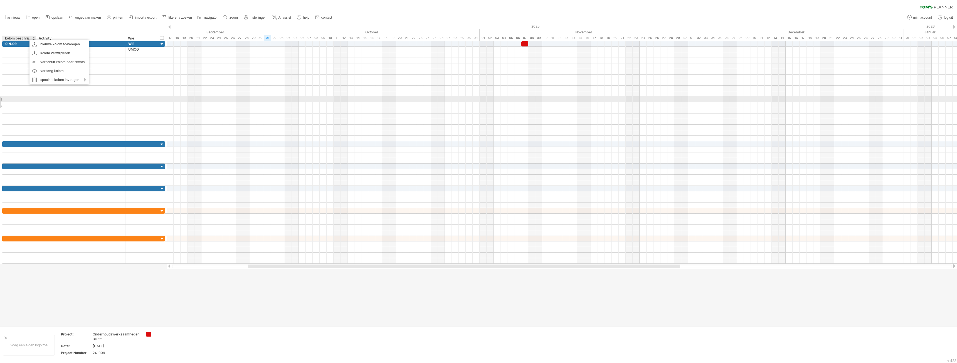
click at [72, 107] on div at bounding box center [80, 104] width 83 height 5
click at [24, 56] on div at bounding box center [19, 54] width 28 height 5
click at [20, 44] on div "0.N.09" at bounding box center [19, 43] width 28 height 5
click at [1, 44] on div at bounding box center [1, 44] width 2 height 6
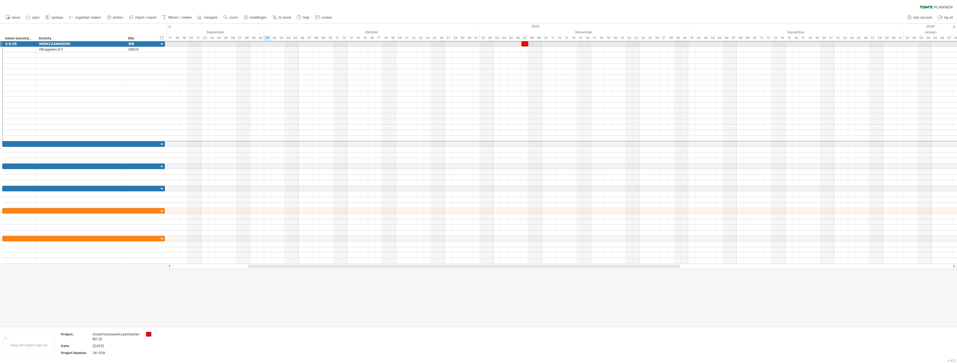
click at [1, 44] on div at bounding box center [1, 44] width 2 height 6
click at [17, 39] on div "kolom beschrijving" at bounding box center [19, 39] width 28 height 6
click at [17, 39] on input "**********" at bounding box center [19, 39] width 28 height 6
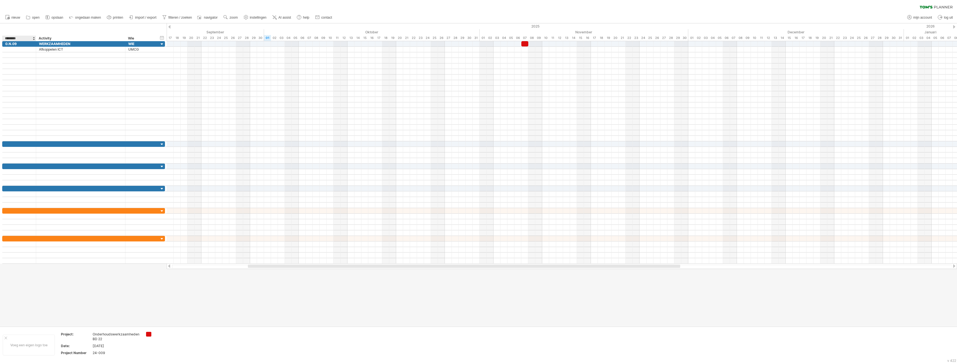
type input "*********"
click at [21, 79] on div at bounding box center [19, 77] width 28 height 5
click at [48, 37] on div "Activity" at bounding box center [80, 39] width 83 height 6
click at [134, 38] on div "Wie" at bounding box center [142, 39] width 28 height 6
click at [10, 48] on div at bounding box center [19, 49] width 28 height 5
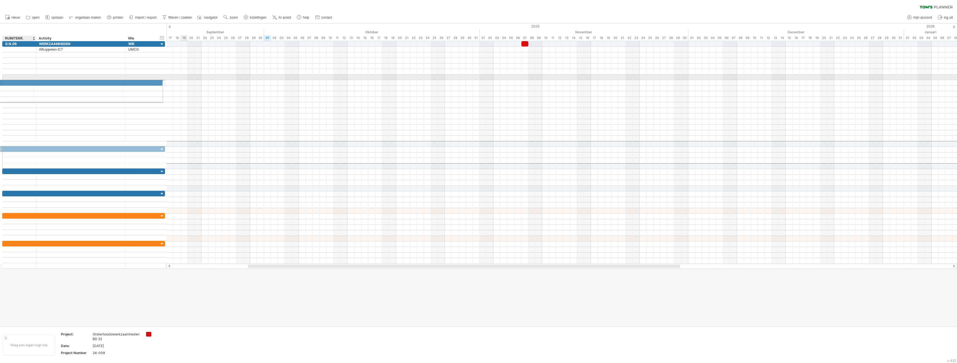
drag, startPoint x: 22, startPoint y: 144, endPoint x: 19, endPoint y: 81, distance: 62.6
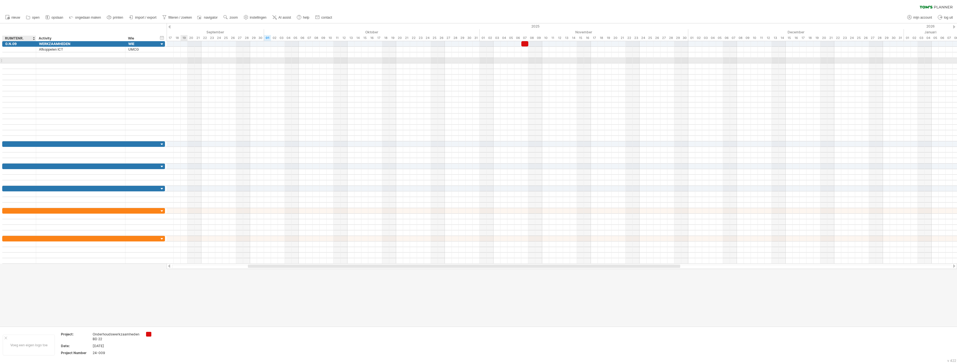
click at [14, 60] on div at bounding box center [19, 60] width 28 height 5
click at [15, 70] on div at bounding box center [19, 71] width 28 height 5
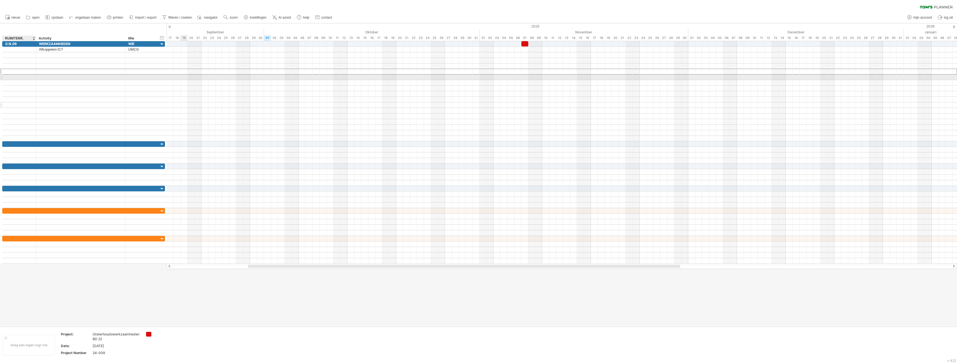
drag, startPoint x: 16, startPoint y: 79, endPoint x: 19, endPoint y: 106, distance: 27.2
click at [16, 79] on div at bounding box center [19, 77] width 28 height 5
drag, startPoint x: 109, startPoint y: 18, endPoint x: 136, endPoint y: 35, distance: 32.6
click at [109, 18] on rect at bounding box center [109, 18] width 2 height 1
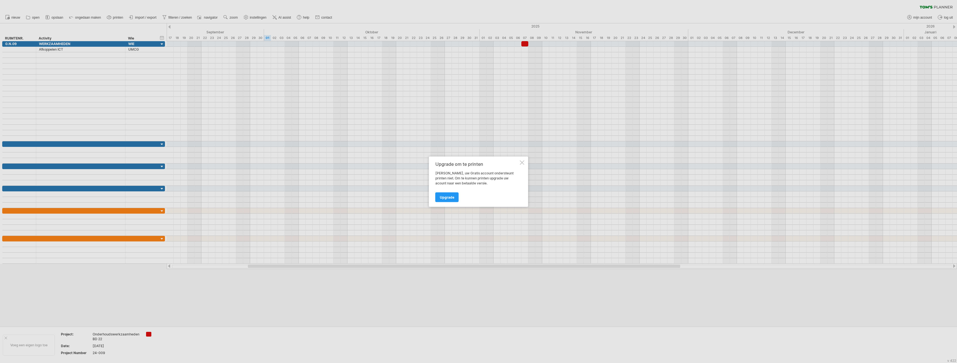
click at [522, 162] on div at bounding box center [522, 162] width 4 height 4
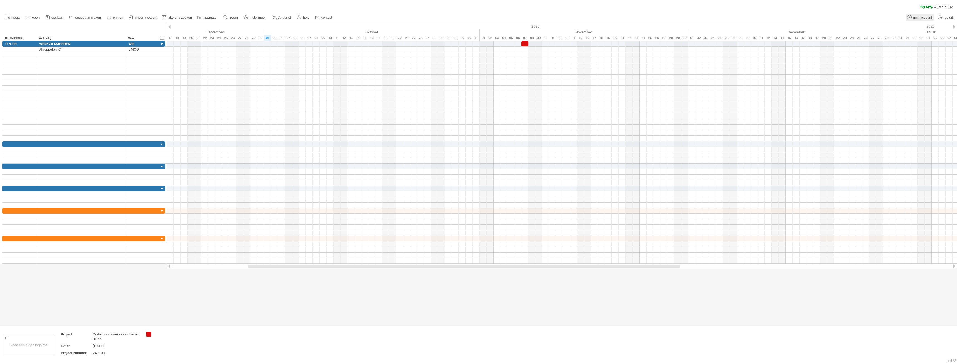
click at [927, 16] on span "mijn account" at bounding box center [922, 18] width 19 height 4
type input "**********"
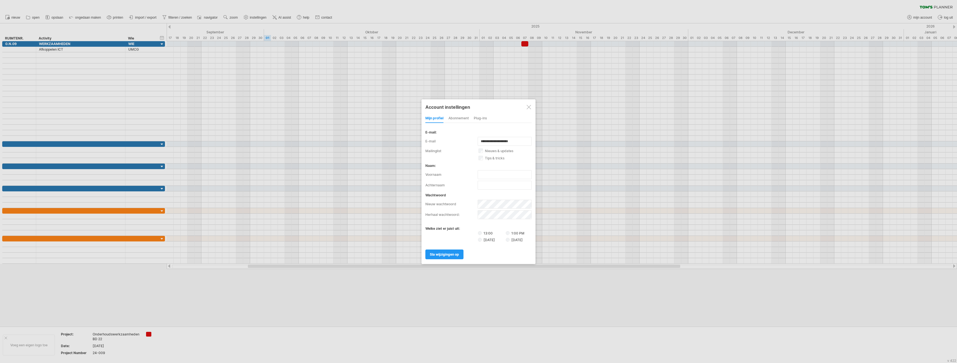
click at [455, 117] on div "abonnement" at bounding box center [458, 118] width 20 height 9
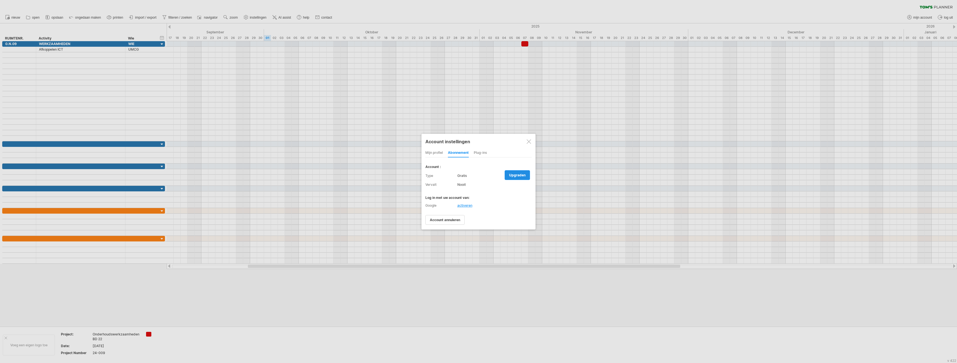
click at [517, 176] on span "upgraden" at bounding box center [517, 175] width 16 height 4
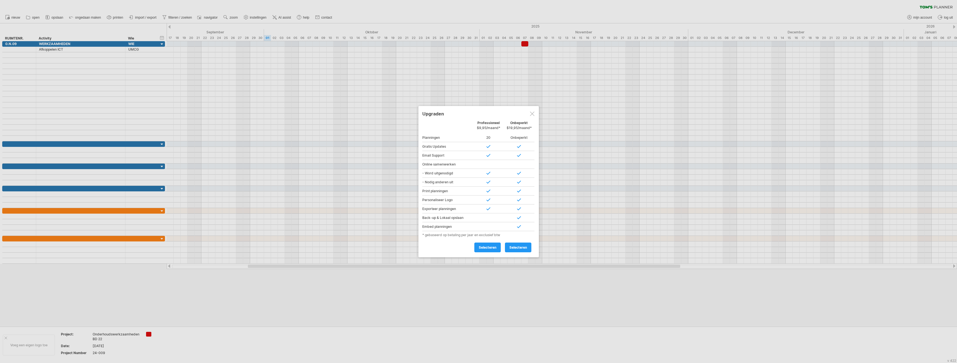
click at [532, 115] on div at bounding box center [532, 114] width 4 height 4
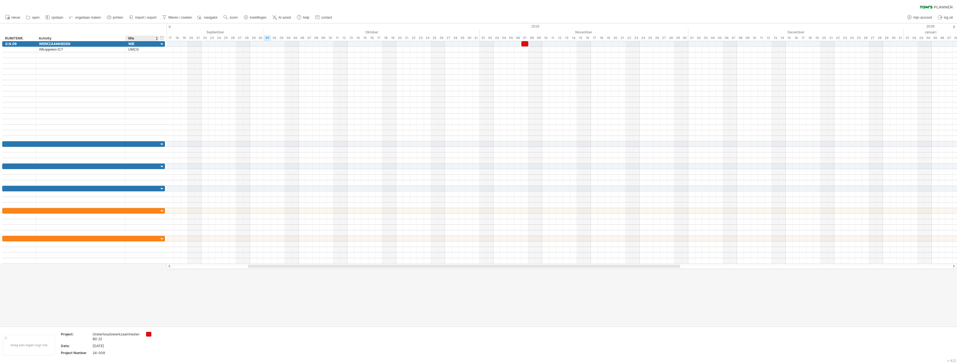
click at [135, 39] on div "Wie" at bounding box center [142, 39] width 28 height 6
click at [135, 39] on input "***" at bounding box center [142, 39] width 28 height 6
click at [137, 45] on div "WIE" at bounding box center [142, 43] width 28 height 5
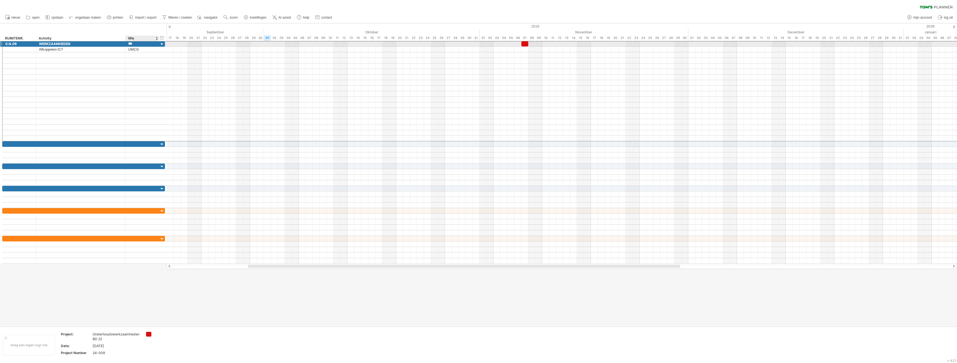
click at [137, 45] on input "***" at bounding box center [142, 43] width 28 height 5
click at [136, 38] on div "Wie" at bounding box center [142, 39] width 28 height 6
click at [0, 0] on input "***" at bounding box center [0, 0] width 0 height 0
click at [65, 36] on div "Activity" at bounding box center [80, 39] width 83 height 6
drag, startPoint x: 61, startPoint y: 38, endPoint x: 33, endPoint y: 39, distance: 28.1
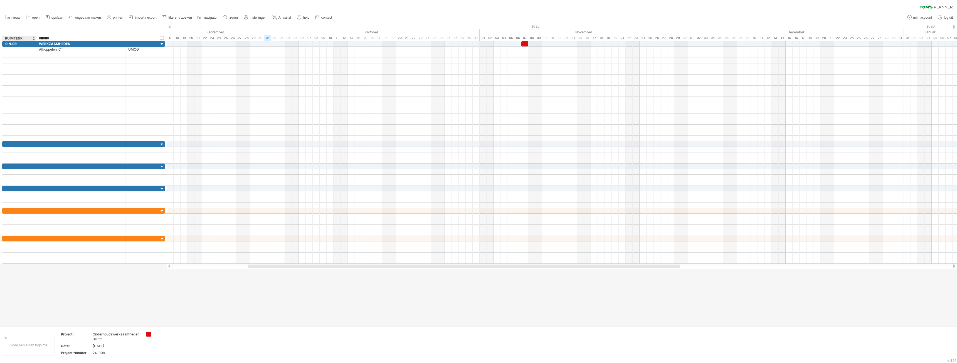
click at [33, 39] on div "********* RUIMTENR. ******** Activity" at bounding box center [80, 39] width 157 height 6
click at [26, 38] on div "RUIMTENR." at bounding box center [19, 39] width 28 height 6
click at [26, 38] on input "*********" at bounding box center [19, 39] width 28 height 6
drag, startPoint x: 26, startPoint y: 38, endPoint x: 6, endPoint y: 38, distance: 20.0
click at [6, 38] on input "*********" at bounding box center [19, 39] width 28 height 6
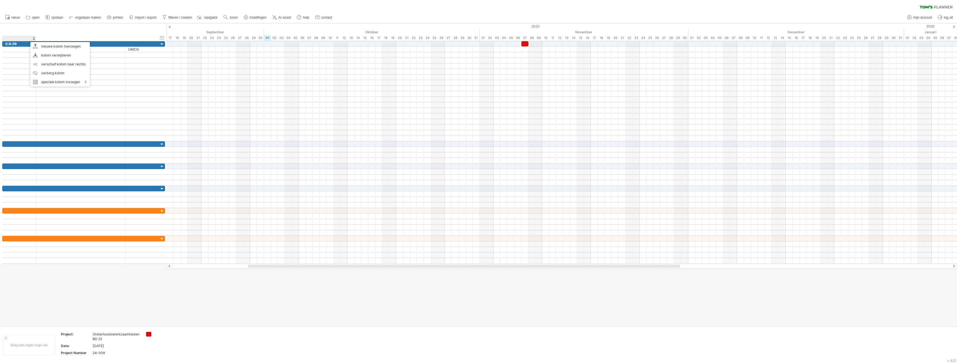
drag, startPoint x: 124, startPoint y: 27, endPoint x: 174, endPoint y: 49, distance: 55.1
click at [125, 28] on div "verberg start/eind/duur toon start/eind/duur" at bounding box center [83, 32] width 167 height 18
click at [162, 37] on div "verberg start/eind/duur toon start/eind/duur" at bounding box center [161, 38] width 5 height 6
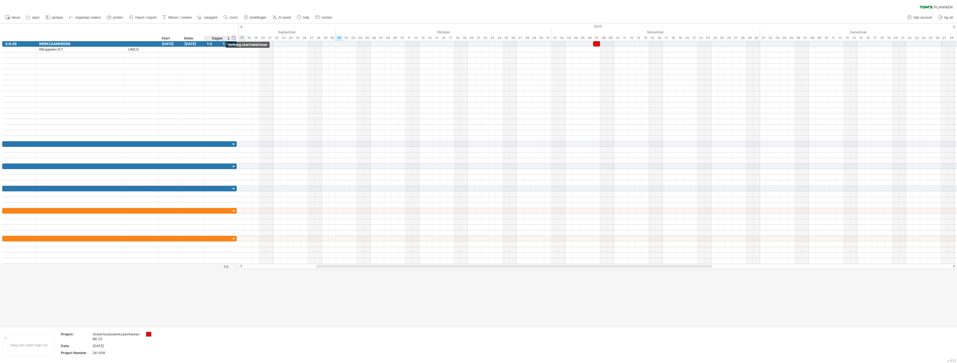
click at [236, 37] on div "verberg start/eind/duur toon start/eind/duur" at bounding box center [233, 38] width 5 height 6
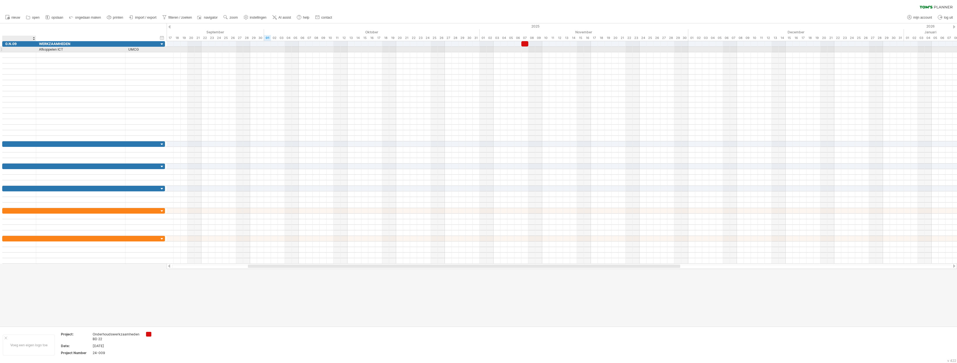
click at [19, 50] on div at bounding box center [19, 49] width 28 height 5
click at [23, 139] on div at bounding box center [19, 138] width 28 height 5
drag, startPoint x: 107, startPoint y: 111, endPoint x: 104, endPoint y: 110, distance: 2.9
click at [107, 110] on div at bounding box center [80, 110] width 83 height 5
click at [22, 139] on div "N.0.9" at bounding box center [19, 138] width 28 height 5
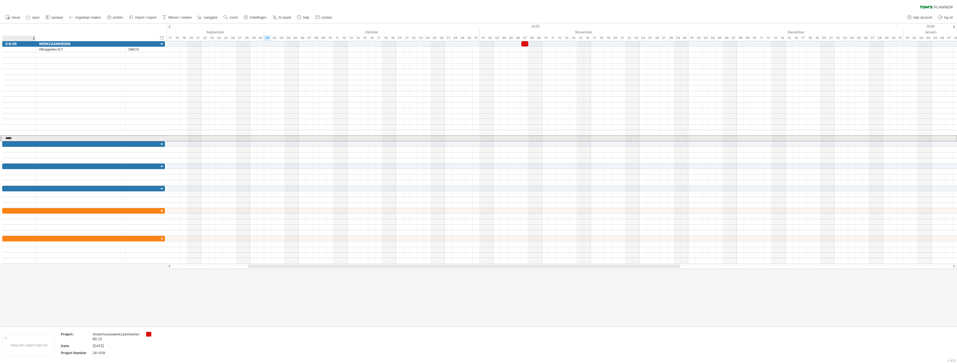
click at [22, 139] on input "*****" at bounding box center [19, 138] width 28 height 5
type input "*"
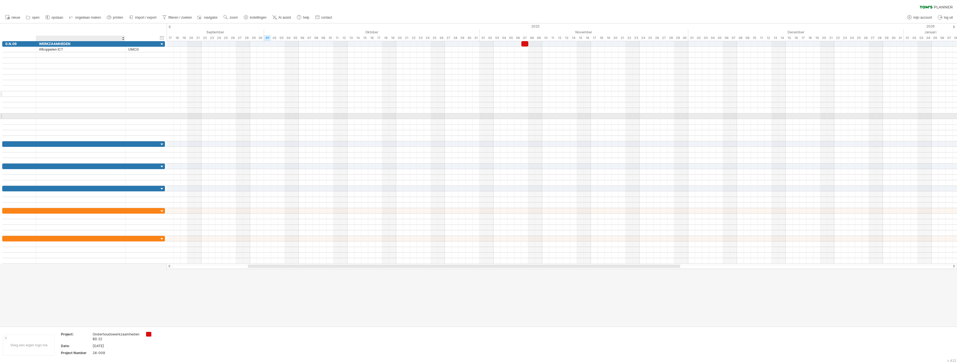
click at [112, 105] on div at bounding box center [80, 104] width 83 height 5
click at [60, 50] on div "Afkoppelen ICT" at bounding box center [80, 49] width 83 height 5
drag, startPoint x: 526, startPoint y: 42, endPoint x: 526, endPoint y: 47, distance: 5.6
click at [525, 51] on div at bounding box center [524, 49] width 7 height 5
click at [62, 48] on div "Afkoppelen ICT" at bounding box center [80, 49] width 83 height 5
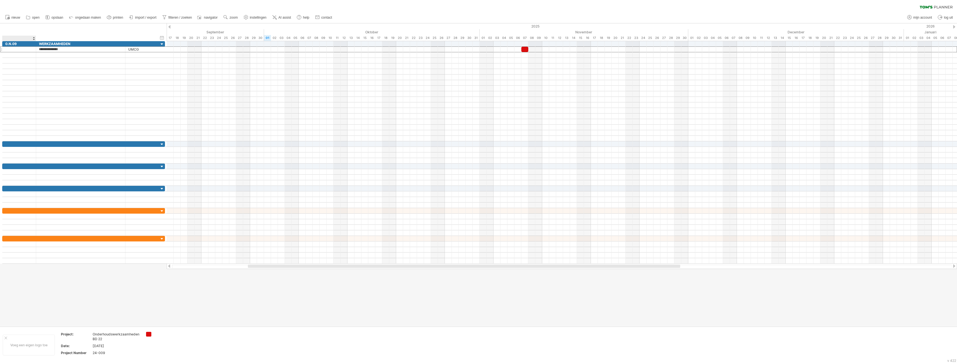
click at [14, 38] on div at bounding box center [19, 39] width 28 height 6
click at [73, 88] on div at bounding box center [80, 88] width 83 height 5
click at [28, 26] on div "verberg start/eind/duur toon start/eind/duur" at bounding box center [83, 32] width 167 height 18
click at [15, 38] on div at bounding box center [19, 39] width 28 height 6
click at [57, 91] on div at bounding box center [80, 88] width 83 height 5
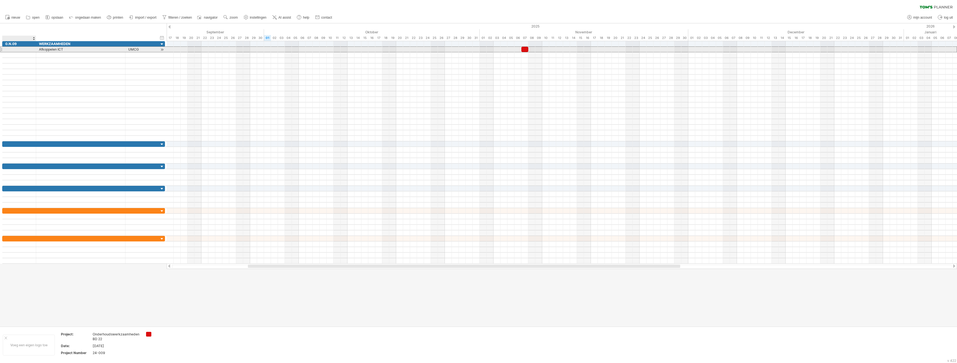
click at [20, 51] on div at bounding box center [19, 49] width 28 height 5
click at [50, 56] on div at bounding box center [80, 54] width 83 height 5
type input "**********"
type input "******"
click at [562, 64] on div "periode toevoegen" at bounding box center [576, 63] width 56 height 9
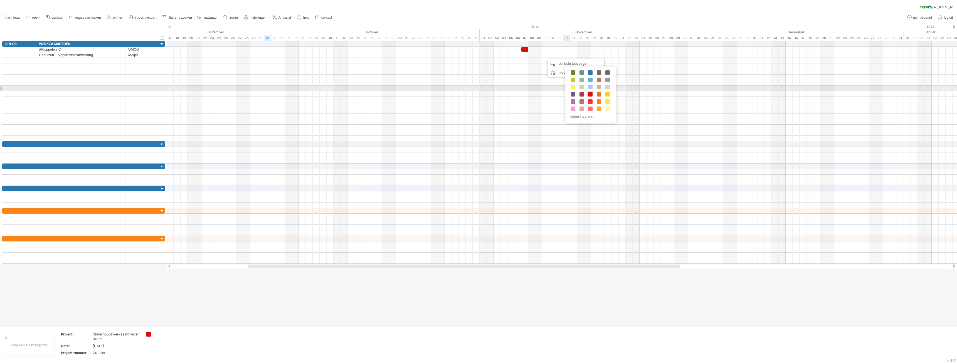
click at [574, 87] on span at bounding box center [573, 87] width 4 height 4
drag, startPoint x: 550, startPoint y: 56, endPoint x: 547, endPoint y: 56, distance: 3.1
click at [547, 56] on div at bounding box center [545, 54] width 7 height 5
click at [590, 130] on span at bounding box center [590, 130] width 4 height 4
click at [581, 143] on div at bounding box center [562, 144] width 790 height 6
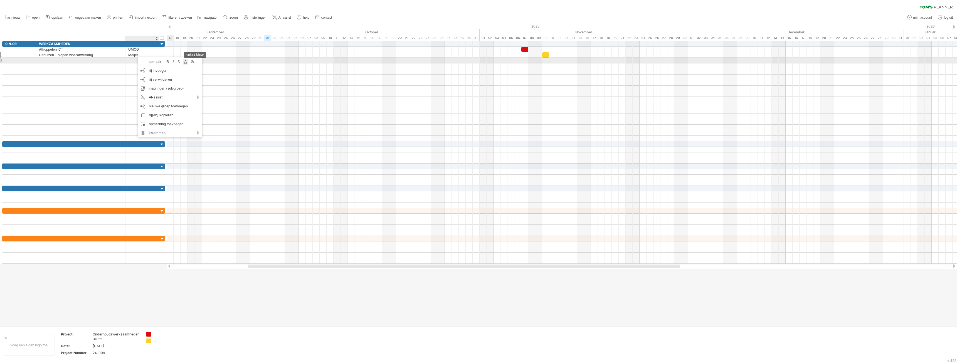
click at [185, 63] on div at bounding box center [186, 62] width 6 height 6
click at [233, 93] on div at bounding box center [230, 93] width 6 height 6
click at [144, 107] on div at bounding box center [142, 104] width 28 height 5
click at [187, 56] on div at bounding box center [186, 57] width 6 height 6
click at [214, 88] on span at bounding box center [215, 87] width 4 height 4
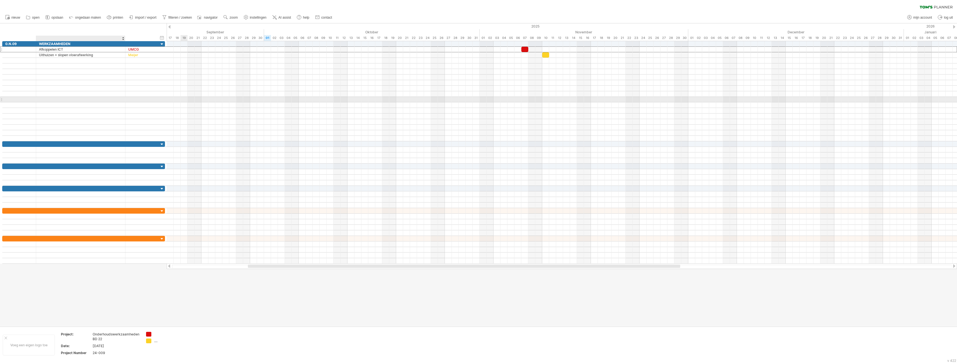
click at [92, 97] on div at bounding box center [80, 99] width 83 height 5
click at [68, 61] on div at bounding box center [80, 60] width 83 height 5
type input "**********"
click at [134, 60] on div at bounding box center [142, 60] width 28 height 5
type input "******"
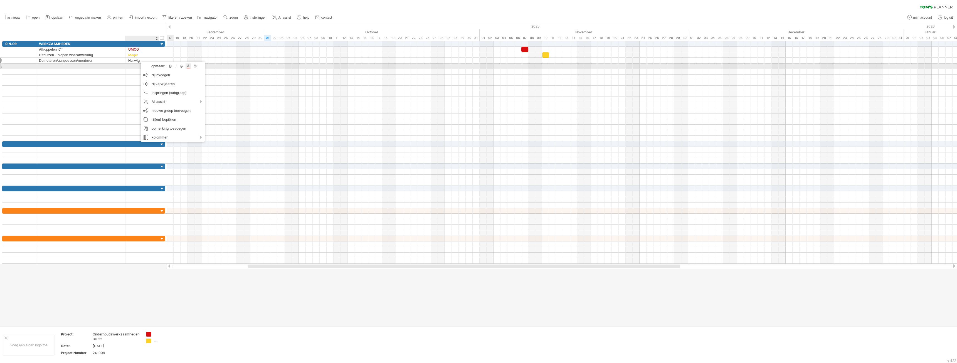
click at [188, 67] on div at bounding box center [189, 66] width 6 height 6
click at [197, 90] on span at bounding box center [199, 90] width 4 height 4
click at [191, 69] on div at bounding box center [192, 68] width 6 height 6
click at [201, 93] on span at bounding box center [201, 91] width 4 height 4
click at [188, 69] on div at bounding box center [188, 68] width 6 height 6
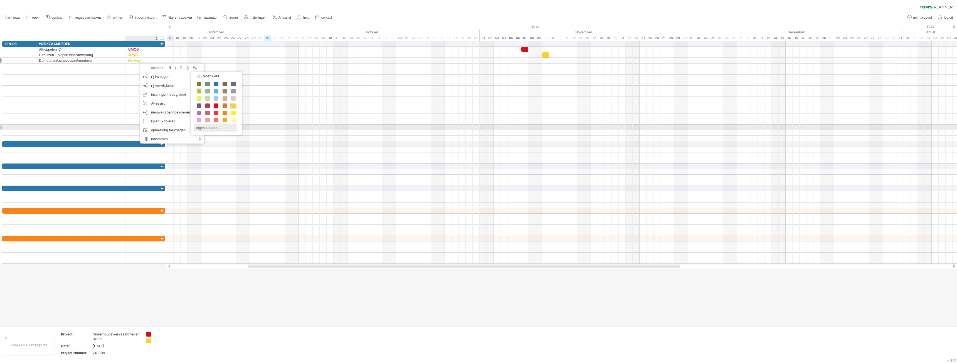
click at [212, 127] on div "eigen kleuren..." at bounding box center [216, 128] width 44 height 8
type input "*******"
click at [233, 142] on div at bounding box center [244, 154] width 52 height 29
click at [231, 179] on span "select" at bounding box center [227, 178] width 10 height 4
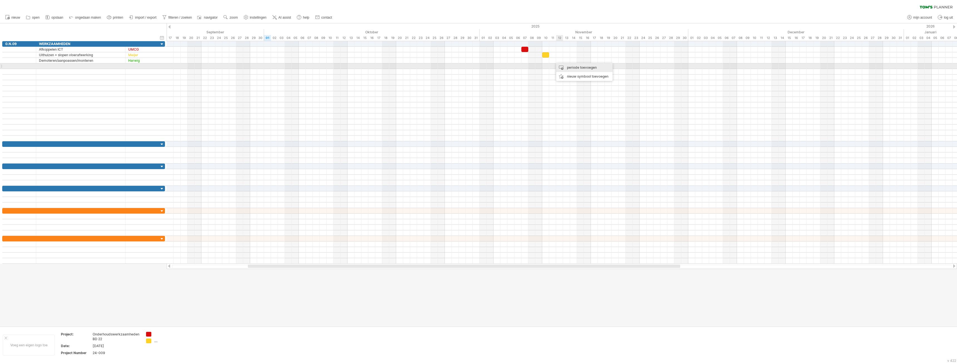
click at [573, 68] on div "periode toevoegen" at bounding box center [584, 67] width 56 height 9
click at [587, 120] on div "eigen kleuren..." at bounding box center [601, 121] width 44 height 8
type input "*******"
click at [609, 136] on div at bounding box center [619, 148] width 52 height 29
click at [604, 171] on span "select" at bounding box center [602, 172] width 10 height 4
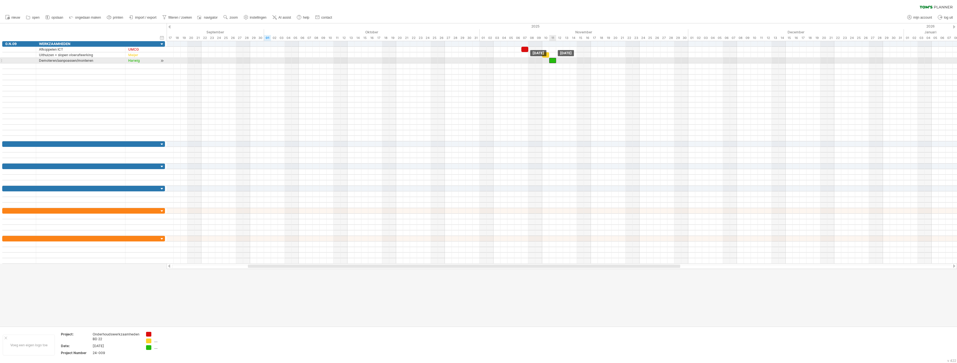
drag, startPoint x: 556, startPoint y: 60, endPoint x: 552, endPoint y: 61, distance: 4.2
click at [552, 61] on div at bounding box center [552, 60] width 7 height 5
drag, startPoint x: 555, startPoint y: 60, endPoint x: 569, endPoint y: 59, distance: 13.7
click at [569, 59] on span at bounding box center [570, 60] width 2 height 5
click at [14, 37] on div at bounding box center [19, 39] width 28 height 6
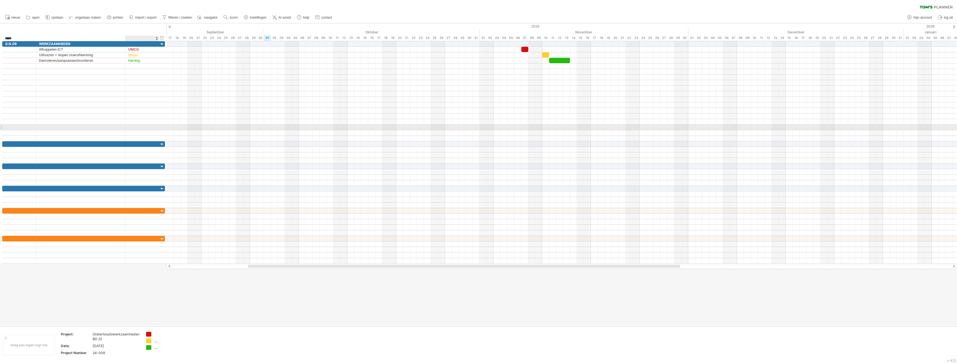
type input "******"
click at [94, 99] on div at bounding box center [80, 99] width 83 height 5
click at [22, 29] on div "verberg start/eind/duur toon start/eind/duur ****** Ruimte" at bounding box center [83, 32] width 167 height 18
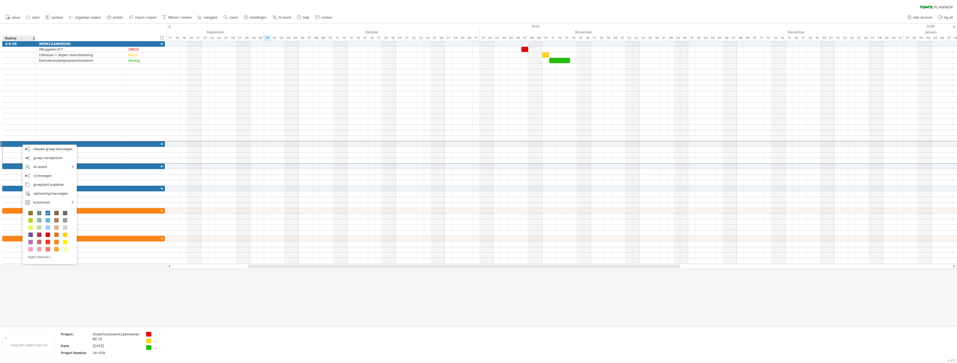
click at [87, 289] on div at bounding box center [478, 174] width 957 height 303
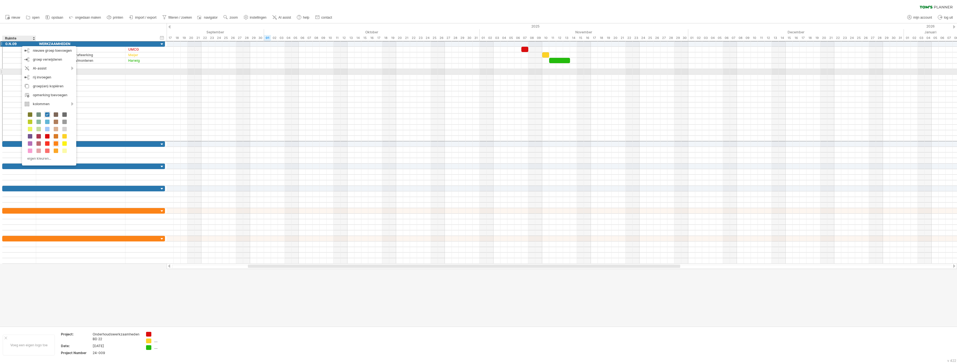
click at [85, 72] on div at bounding box center [80, 71] width 83 height 5
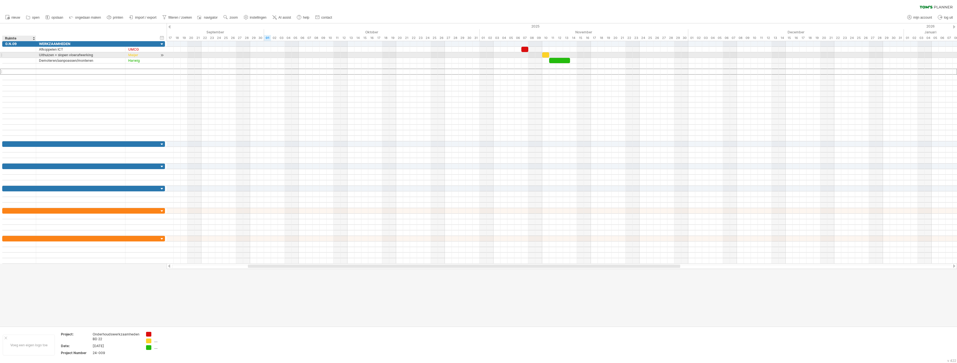
click at [16, 56] on div at bounding box center [19, 54] width 28 height 5
click at [55, 135] on div "kolommen" at bounding box center [51, 134] width 64 height 9
click at [89, 143] on div "nieuwe kolom toevoegen" at bounding box center [88, 141] width 60 height 9
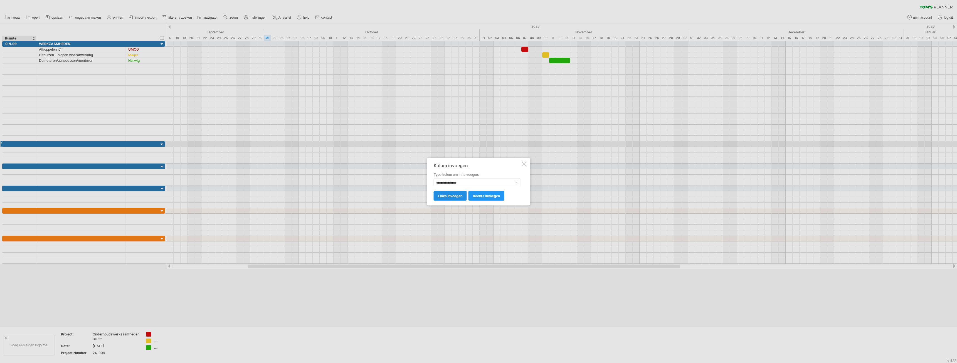
click at [456, 196] on span "links invoegen" at bounding box center [450, 196] width 24 height 4
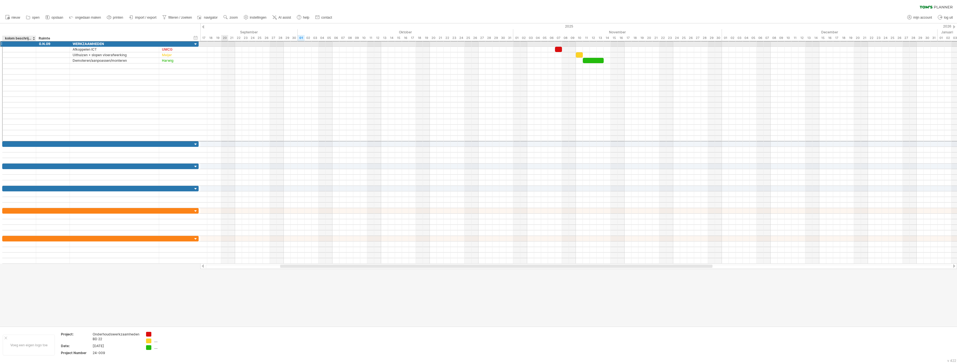
click at [19, 43] on div at bounding box center [19, 43] width 28 height 5
click at [0, 0] on input "text" at bounding box center [0, 0] width 0 height 0
drag, startPoint x: 29, startPoint y: 43, endPoint x: 6, endPoint y: 43, distance: 22.5
click at [6, 43] on input "**********" at bounding box center [19, 43] width 28 height 5
type input "**********"
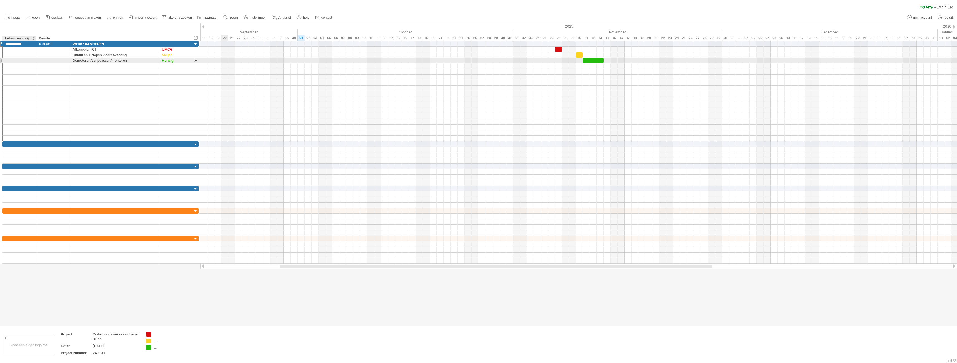
click at [26, 61] on div at bounding box center [19, 60] width 28 height 5
drag, startPoint x: 105, startPoint y: 103, endPoint x: 123, endPoint y: 87, distance: 24.6
click at [105, 103] on div at bounding box center [114, 104] width 83 height 5
click at [11, 37] on div "kolom beschrijving" at bounding box center [19, 39] width 28 height 6
click at [11, 37] on input "**********" at bounding box center [19, 39] width 28 height 6
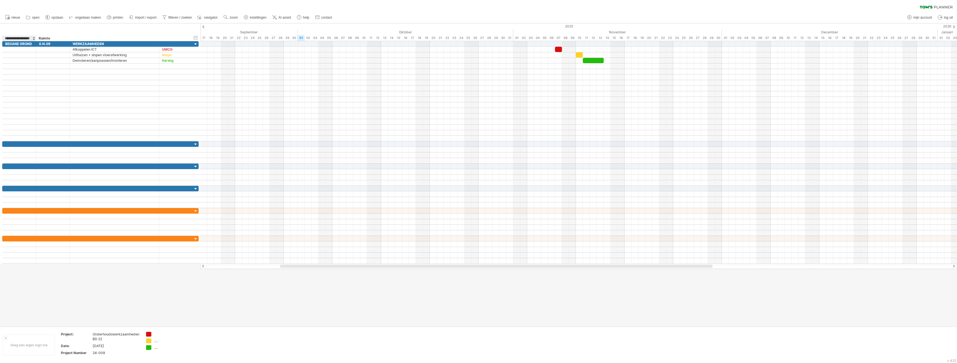
click at [11, 37] on input "**********" at bounding box center [19, 39] width 28 height 6
click at [11, 36] on input "**********" at bounding box center [19, 39] width 28 height 6
type input "**********"
click at [55, 39] on div "Ruimte" at bounding box center [53, 39] width 28 height 6
click at [55, 38] on input "******" at bounding box center [53, 39] width 28 height 6
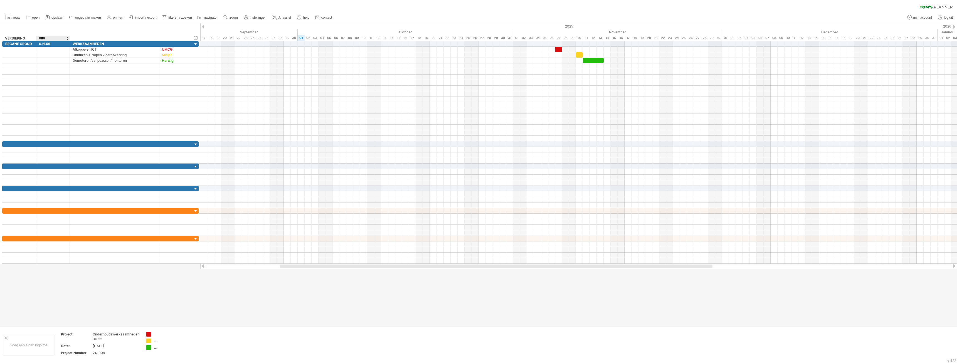
type input "******"
click at [93, 38] on div at bounding box center [113, 39] width 83 height 6
type input "**********"
click at [171, 39] on div at bounding box center [176, 39] width 28 height 6
type input "***"
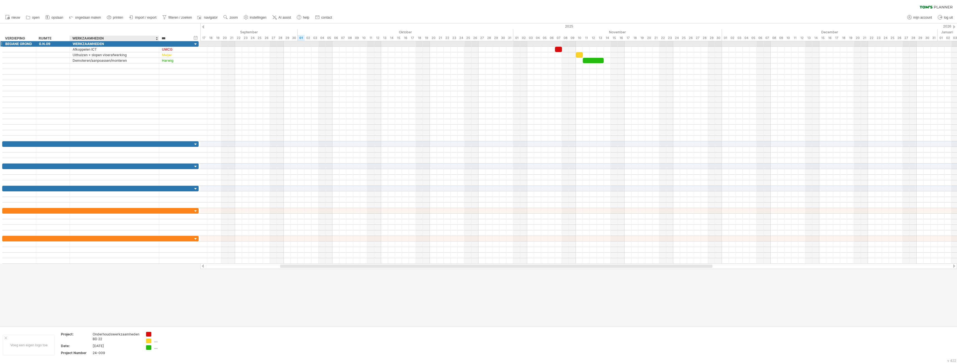
click at [92, 42] on div "WERKZAAMHEDEN" at bounding box center [114, 43] width 83 height 5
click at [92, 42] on input "**********" at bounding box center [114, 43] width 83 height 5
drag, startPoint x: 98, startPoint y: 77, endPoint x: 102, endPoint y: 83, distance: 6.6
click at [99, 77] on div at bounding box center [114, 77] width 83 height 5
click at [81, 60] on div "Demoteren/aanpoassen/monteren" at bounding box center [114, 60] width 83 height 5
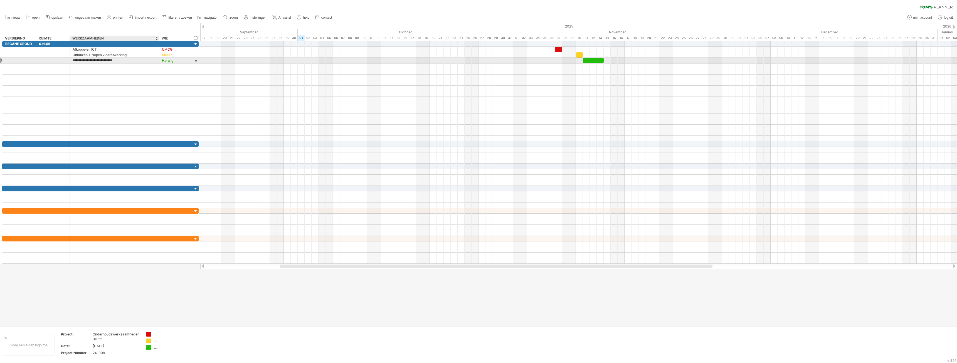
click at [81, 60] on input "**********" at bounding box center [114, 60] width 83 height 5
click at [103, 60] on input "**********" at bounding box center [114, 60] width 83 height 5
click at [103, 61] on input "**********" at bounding box center [114, 60] width 83 height 5
type input "**********"
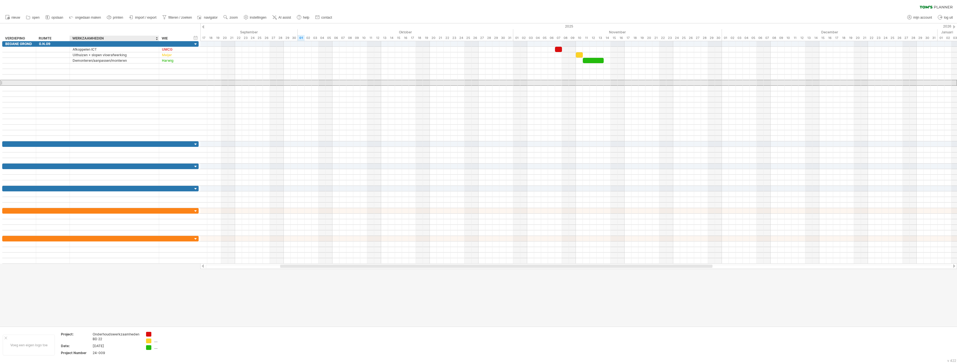
click at [132, 82] on div at bounding box center [114, 82] width 83 height 5
click at [85, 67] on div at bounding box center [114, 65] width 83 height 5
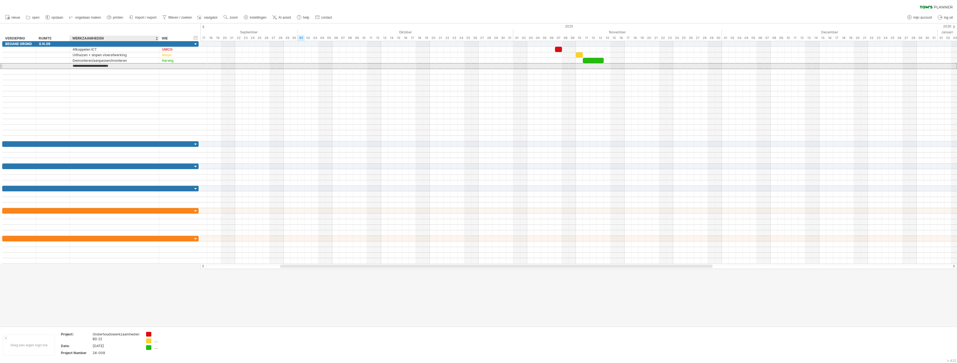
type input "**********"
click at [177, 67] on div at bounding box center [176, 65] width 28 height 5
type input "*******"
click at [218, 75] on div at bounding box center [217, 74] width 6 height 6
click at [247, 83] on span at bounding box center [246, 84] width 4 height 4
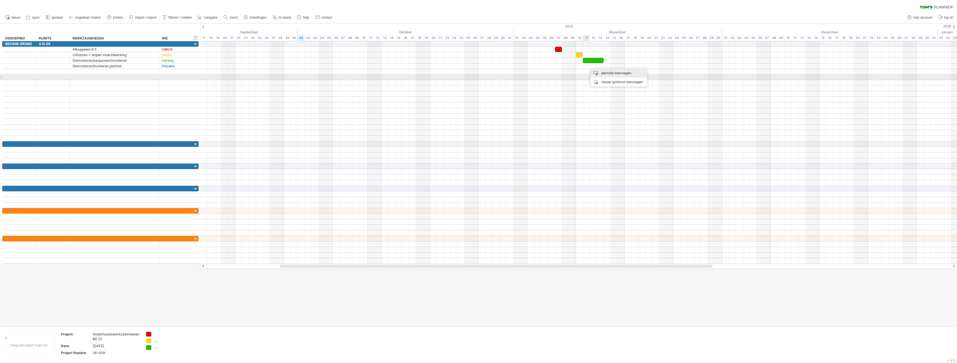
click at [606, 75] on div "periode toevoegen" at bounding box center [618, 73] width 56 height 9
click at [634, 83] on span at bounding box center [634, 84] width 4 height 4
drag, startPoint x: 590, startPoint y: 67, endPoint x: 587, endPoint y: 67, distance: 3.3
click at [587, 67] on div at bounding box center [586, 65] width 7 height 5
drag, startPoint x: 590, startPoint y: 66, endPoint x: 605, endPoint y: 67, distance: 15.0
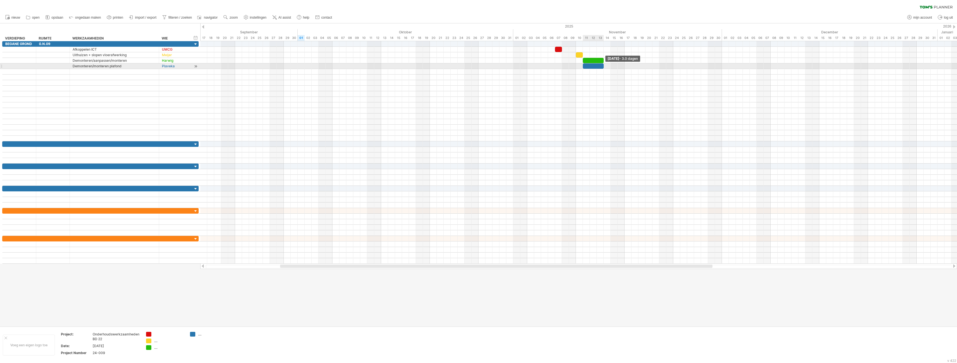
click at [605, 67] on div "[DATE] - 3.0 dagen [DATE]" at bounding box center [578, 152] width 757 height 223
click at [91, 72] on div at bounding box center [114, 71] width 83 height 5
type input "**********"
click at [169, 71] on div at bounding box center [176, 71] width 28 height 5
click at [169, 71] on input "text" at bounding box center [176, 71] width 28 height 5
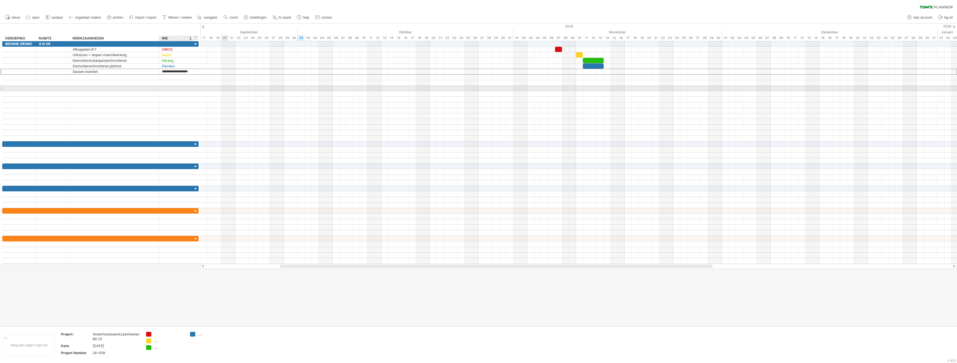
type input "**********"
click at [168, 95] on div at bounding box center [176, 93] width 28 height 5
drag, startPoint x: 198, startPoint y: 44, endPoint x: 216, endPoint y: 44, distance: 17.3
click at [216, 44] on div at bounding box center [216, 43] width 2 height 5
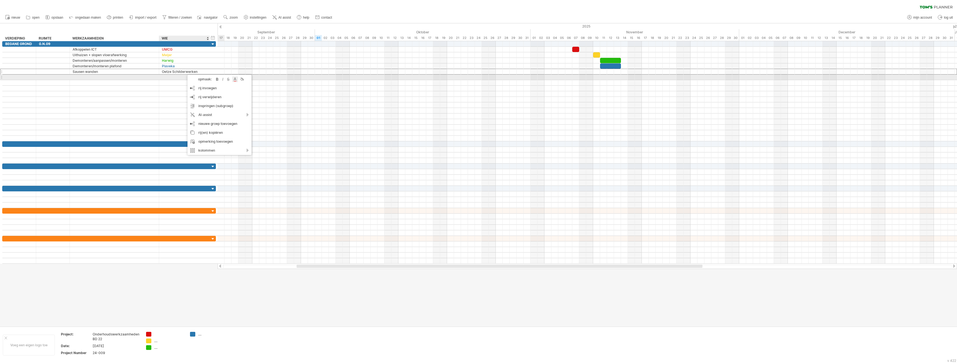
click at [234, 80] on div at bounding box center [235, 79] width 6 height 6
click at [261, 88] on span at bounding box center [262, 89] width 4 height 4
click at [229, 75] on div at bounding box center [231, 75] width 6 height 6
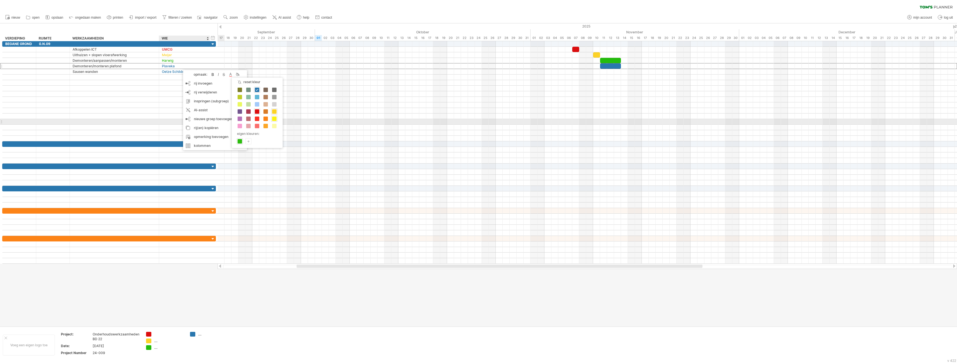
click at [275, 120] on span at bounding box center [274, 119] width 4 height 4
click at [219, 72] on div at bounding box center [219, 73] width 6 height 6
click at [265, 94] on span at bounding box center [264, 94] width 4 height 4
click at [214, 74] on div at bounding box center [217, 74] width 6 height 6
click at [225, 111] on span at bounding box center [225, 111] width 4 height 4
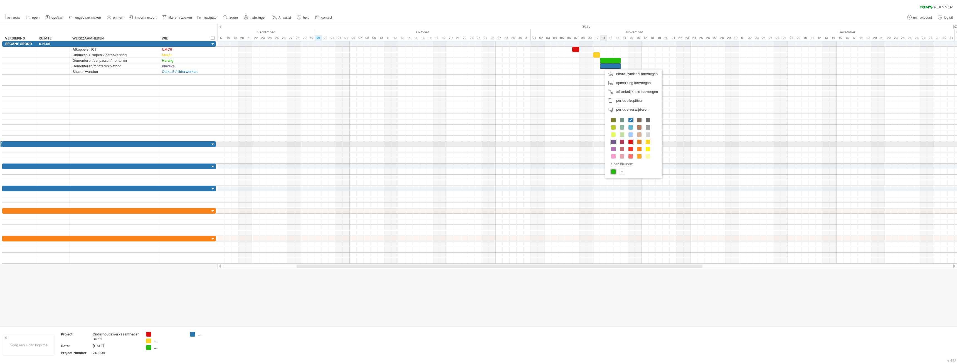
click at [615, 142] on span at bounding box center [613, 142] width 4 height 4
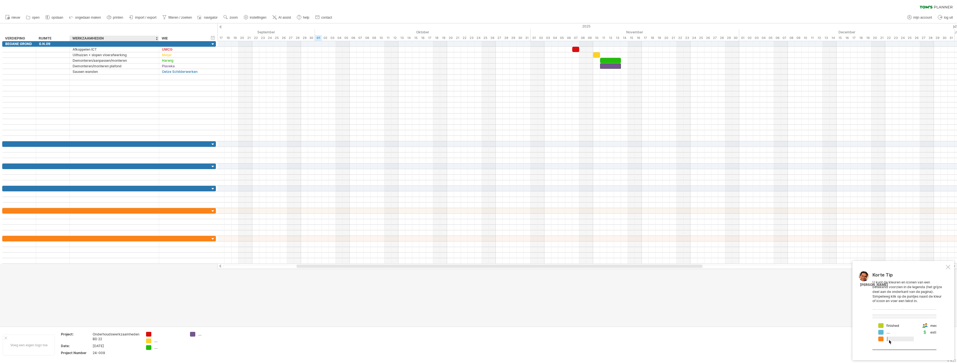
click at [157, 343] on div "...." at bounding box center [169, 340] width 30 height 5
click at [155, 333] on div at bounding box center [169, 334] width 30 height 5
type input "****"
click at [162, 342] on div at bounding box center [169, 340] width 30 height 5
type input "******"
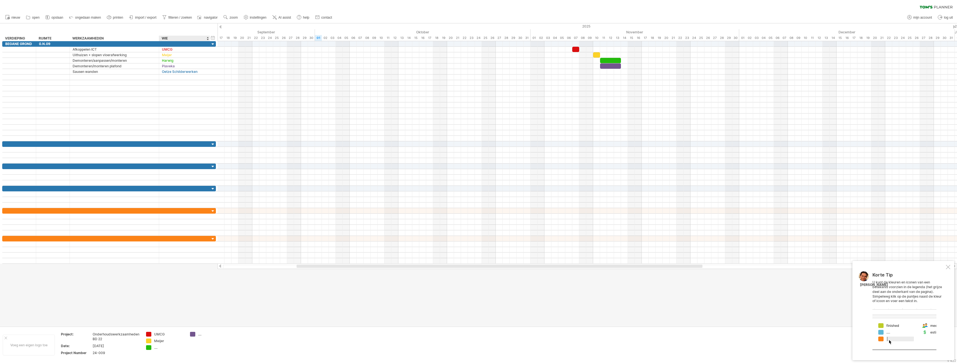
click at [162, 349] on div "...." at bounding box center [169, 347] width 30 height 5
type input "******"
click at [199, 335] on div "...." at bounding box center [213, 334] width 30 height 5
type input "*******"
click at [231, 356] on td "Plaveka" at bounding box center [209, 345] width 44 height 26
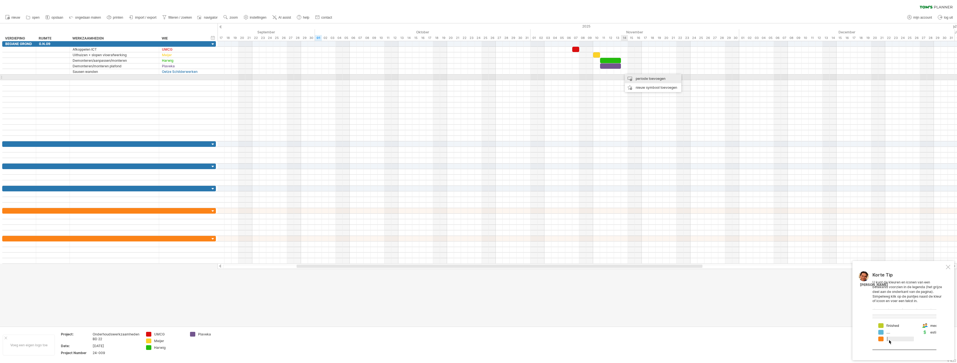
click at [641, 79] on div "periode toevoegen" at bounding box center [653, 78] width 56 height 9
click at [669, 88] on span at bounding box center [669, 88] width 4 height 4
click at [201, 341] on div "...." at bounding box center [213, 340] width 30 height 5
type input "*****"
click at [84, 77] on div at bounding box center [114, 77] width 83 height 5
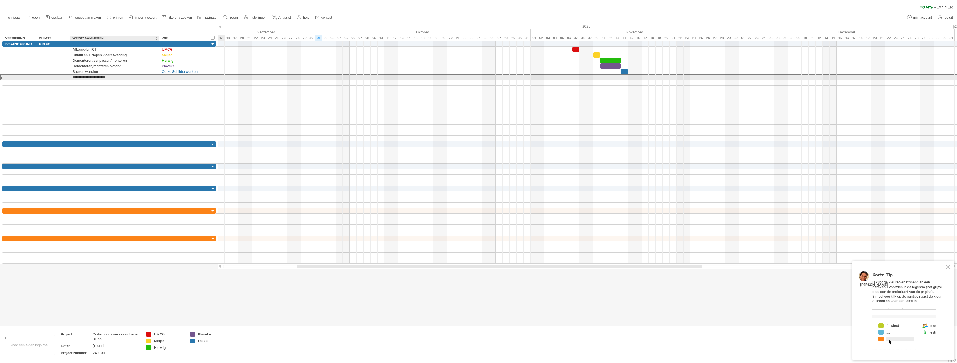
type input "**********"
click at [173, 77] on div at bounding box center [184, 77] width 45 height 5
type input "******"
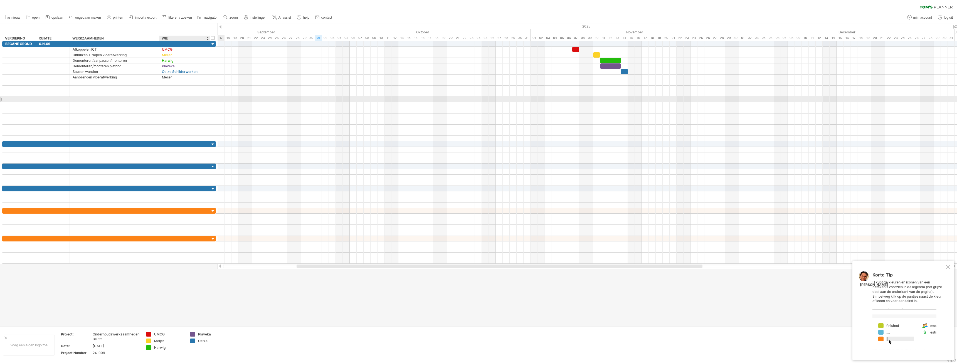
click at [172, 102] on div at bounding box center [184, 104] width 45 height 5
click at [171, 54] on div "Meijer" at bounding box center [184, 54] width 45 height 5
click at [220, 84] on div at bounding box center [221, 84] width 6 height 6
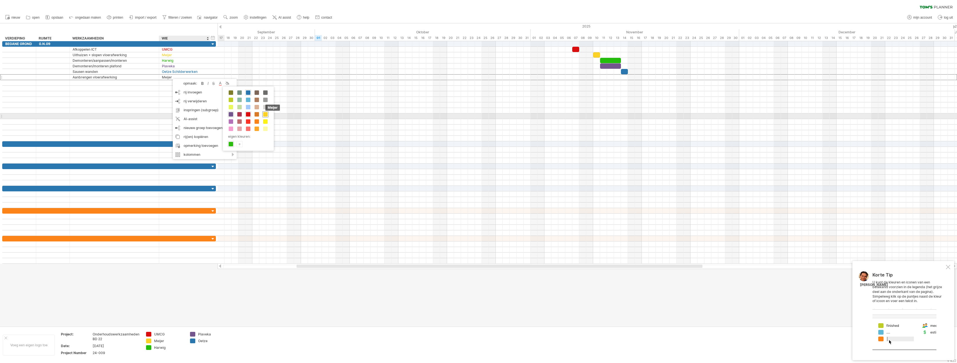
click at [267, 114] on span at bounding box center [265, 114] width 4 height 4
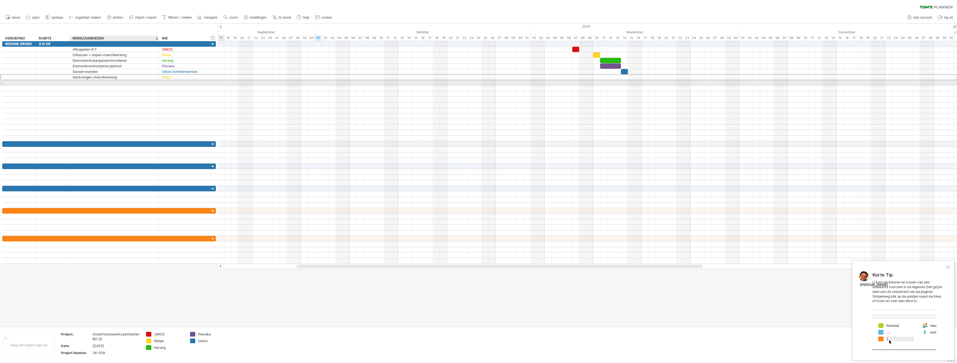
click at [88, 83] on div at bounding box center [114, 82] width 83 height 5
type input "**********"
click at [185, 83] on div at bounding box center [184, 82] width 45 height 5
click at [172, 60] on div "Harwig" at bounding box center [184, 60] width 45 height 5
click at [169, 83] on div at bounding box center [184, 82] width 45 height 5
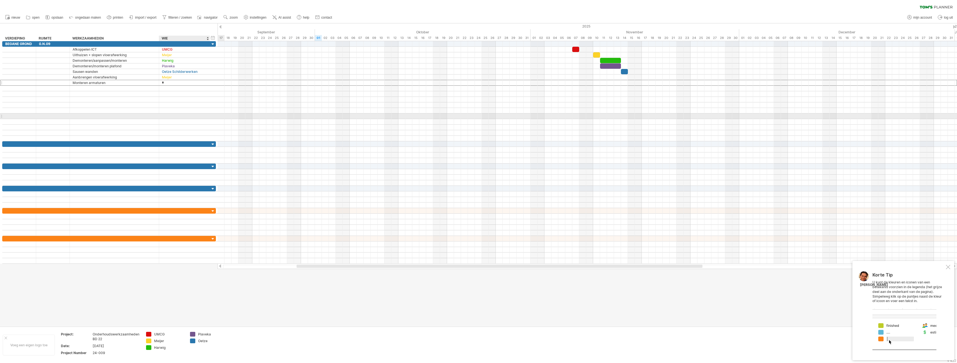
type input "******"
click at [106, 90] on div at bounding box center [114, 88] width 83 height 5
click at [182, 51] on div "UMCG" at bounding box center [184, 49] width 45 height 5
click at [230, 58] on div at bounding box center [231, 58] width 6 height 6
click at [248, 65] on div "reset kleur" at bounding box center [258, 65] width 51 height 9
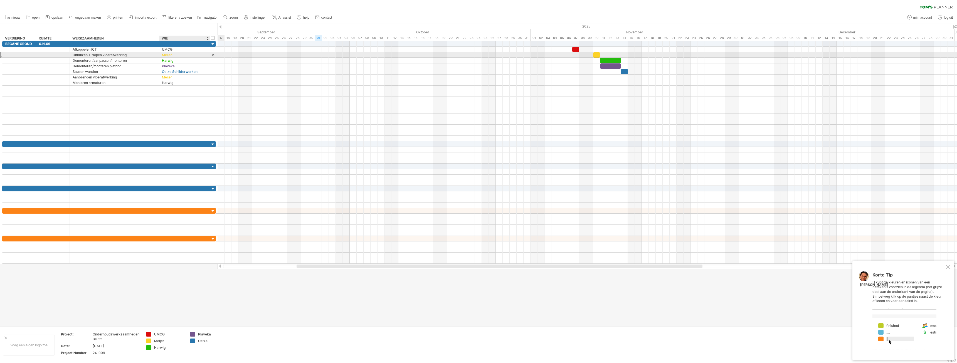
click at [176, 55] on div "Meijer" at bounding box center [184, 54] width 45 height 5
click at [226, 63] on div at bounding box center [227, 63] width 6 height 6
click at [237, 71] on div "reset kleur" at bounding box center [254, 70] width 51 height 9
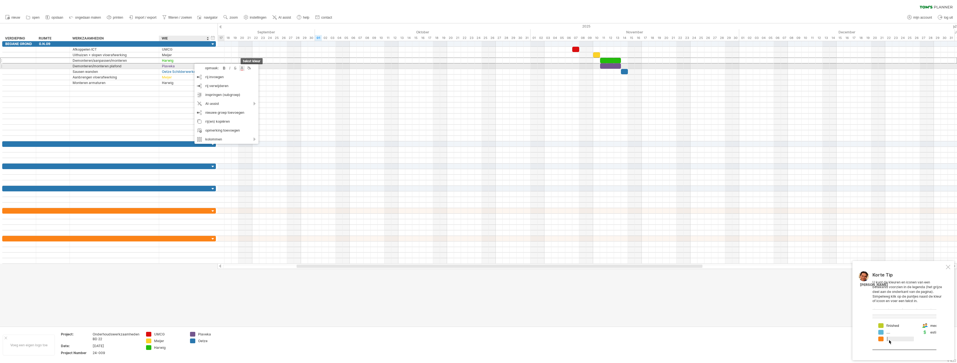
click at [243, 68] on div at bounding box center [242, 68] width 6 height 6
drag, startPoint x: 259, startPoint y: 77, endPoint x: 219, endPoint y: 71, distance: 40.0
click at [256, 76] on div "reset kleur" at bounding box center [271, 75] width 51 height 9
click at [236, 73] on div at bounding box center [236, 72] width 6 height 6
click at [260, 80] on div "reset kleur" at bounding box center [264, 80] width 51 height 9
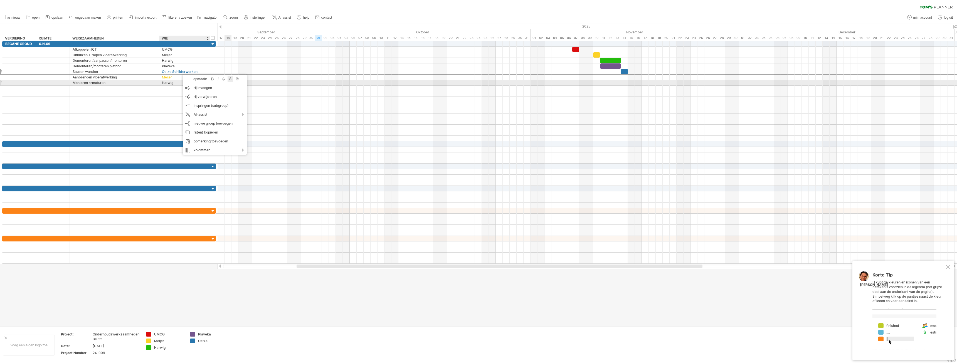
click at [229, 81] on div at bounding box center [231, 79] width 6 height 6
click at [259, 89] on div "reset kleur" at bounding box center [257, 88] width 51 height 9
click at [227, 83] on div at bounding box center [227, 85] width 6 height 6
click at [243, 90] on div "reset kleur" at bounding box center [255, 90] width 51 height 9
click at [185, 87] on div at bounding box center [184, 88] width 45 height 5
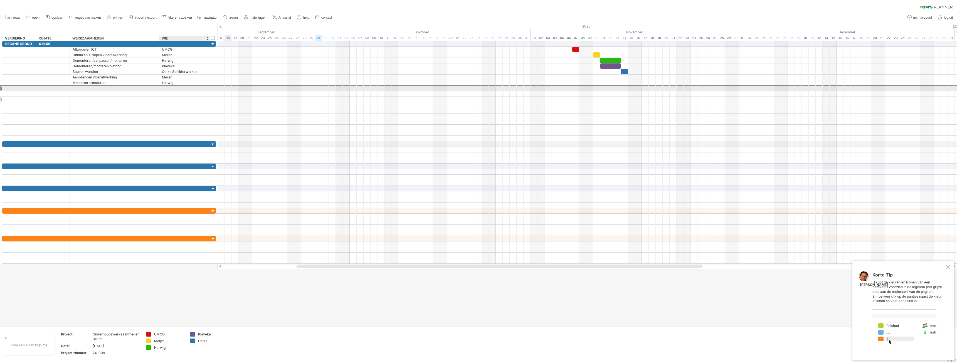
click at [181, 100] on div at bounding box center [184, 99] width 45 height 5
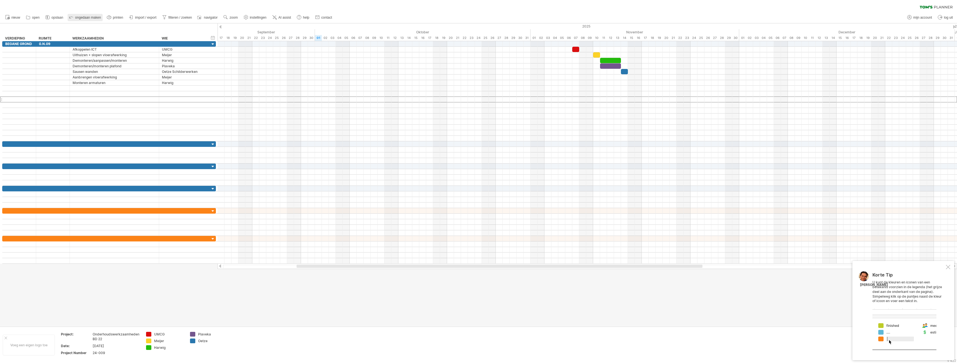
click at [69, 18] on icon at bounding box center [71, 17] width 6 height 6
click at [70, 17] on polyline at bounding box center [70, 17] width 3 height 3
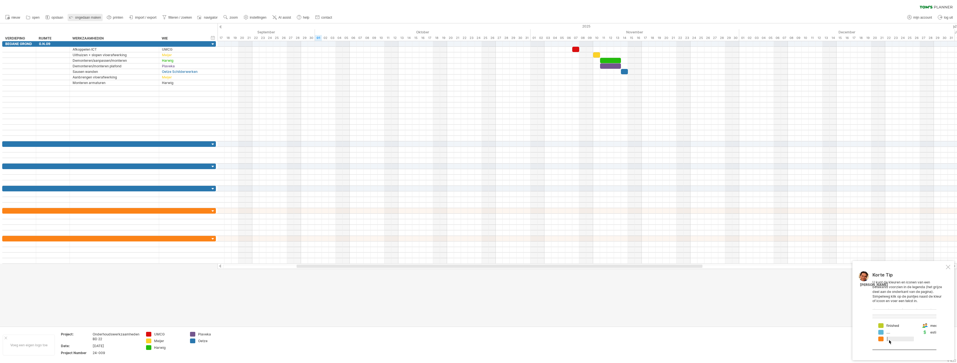
click at [70, 17] on polyline at bounding box center [70, 17] width 3 height 3
click at [167, 83] on div at bounding box center [184, 82] width 45 height 5
click at [217, 75] on div at bounding box center [218, 74] width 6 height 6
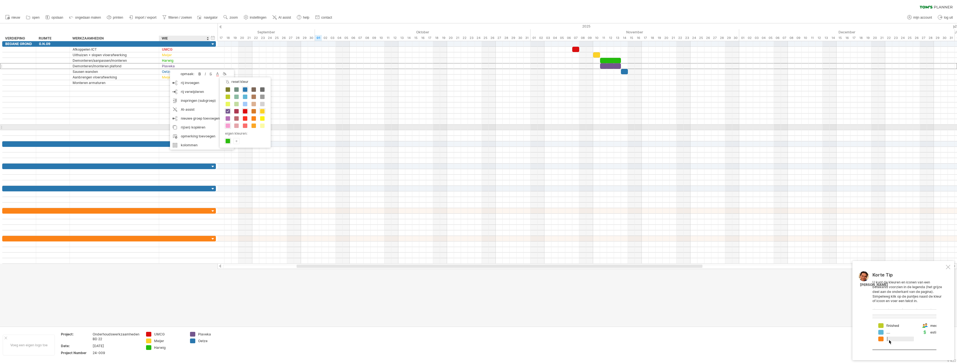
click at [228, 126] on span at bounding box center [228, 125] width 4 height 4
click at [223, 72] on div at bounding box center [224, 72] width 6 height 6
click at [241, 95] on span at bounding box center [243, 94] width 4 height 4
click at [224, 74] on div at bounding box center [224, 73] width 6 height 6
click at [270, 90] on span at bounding box center [269, 89] width 4 height 4
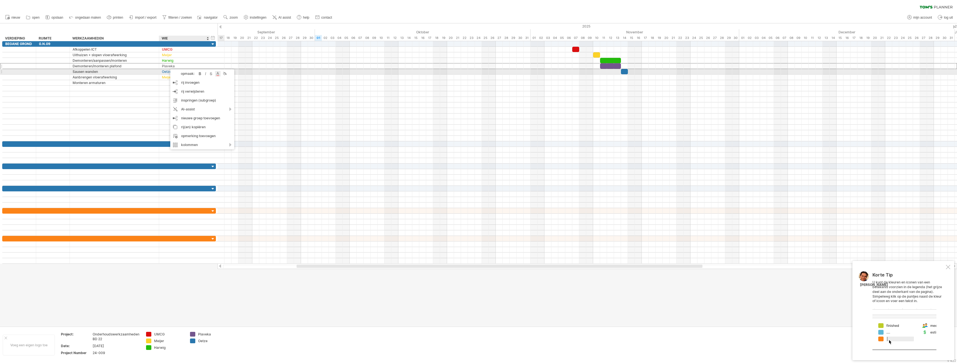
click at [216, 74] on div at bounding box center [218, 74] width 6 height 6
click at [243, 105] on span at bounding box center [244, 103] width 4 height 4
click at [223, 73] on div at bounding box center [224, 71] width 6 height 6
click at [260, 124] on span at bounding box center [260, 124] width 4 height 4
click at [221, 74] on div at bounding box center [223, 74] width 6 height 6
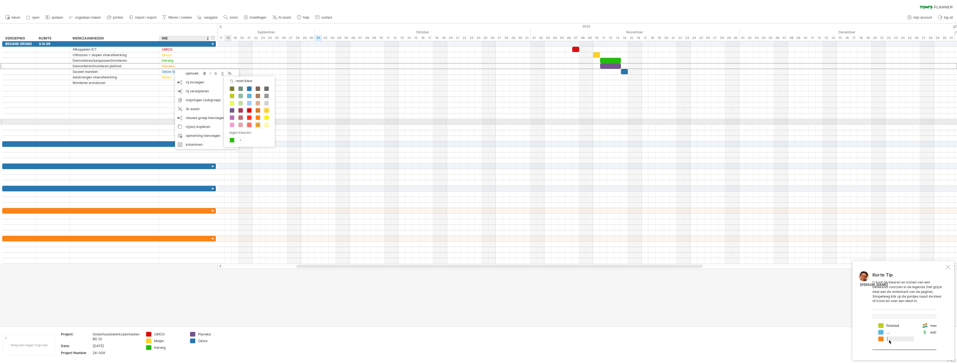
click at [247, 124] on span at bounding box center [249, 125] width 4 height 4
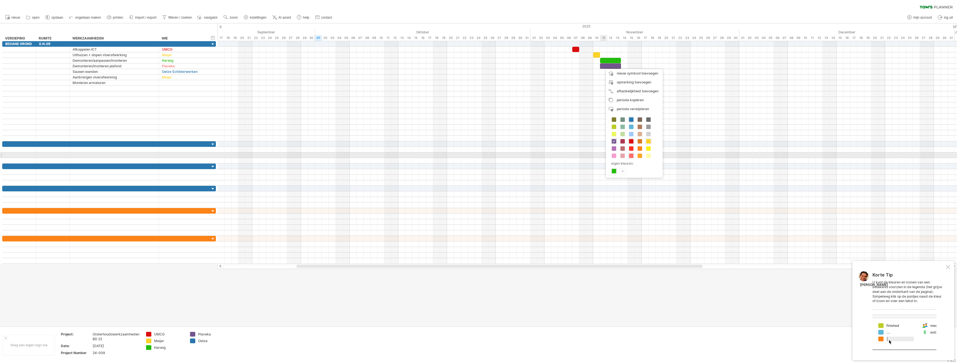
click at [633, 156] on span at bounding box center [631, 156] width 4 height 4
click at [529, 151] on div at bounding box center [587, 150] width 739 height 6
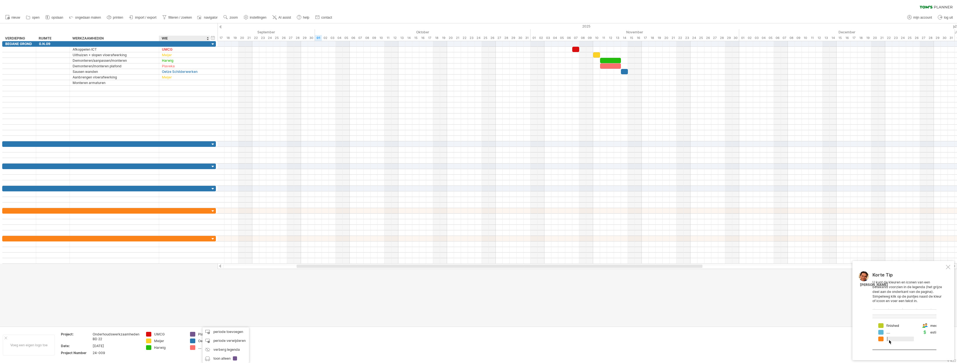
click at [192, 308] on div at bounding box center [478, 174] width 957 height 303
click at [200, 350] on div "...." at bounding box center [213, 347] width 30 height 5
click at [194, 309] on div at bounding box center [478, 174] width 957 height 303
